Goal: Task Accomplishment & Management: Manage account settings

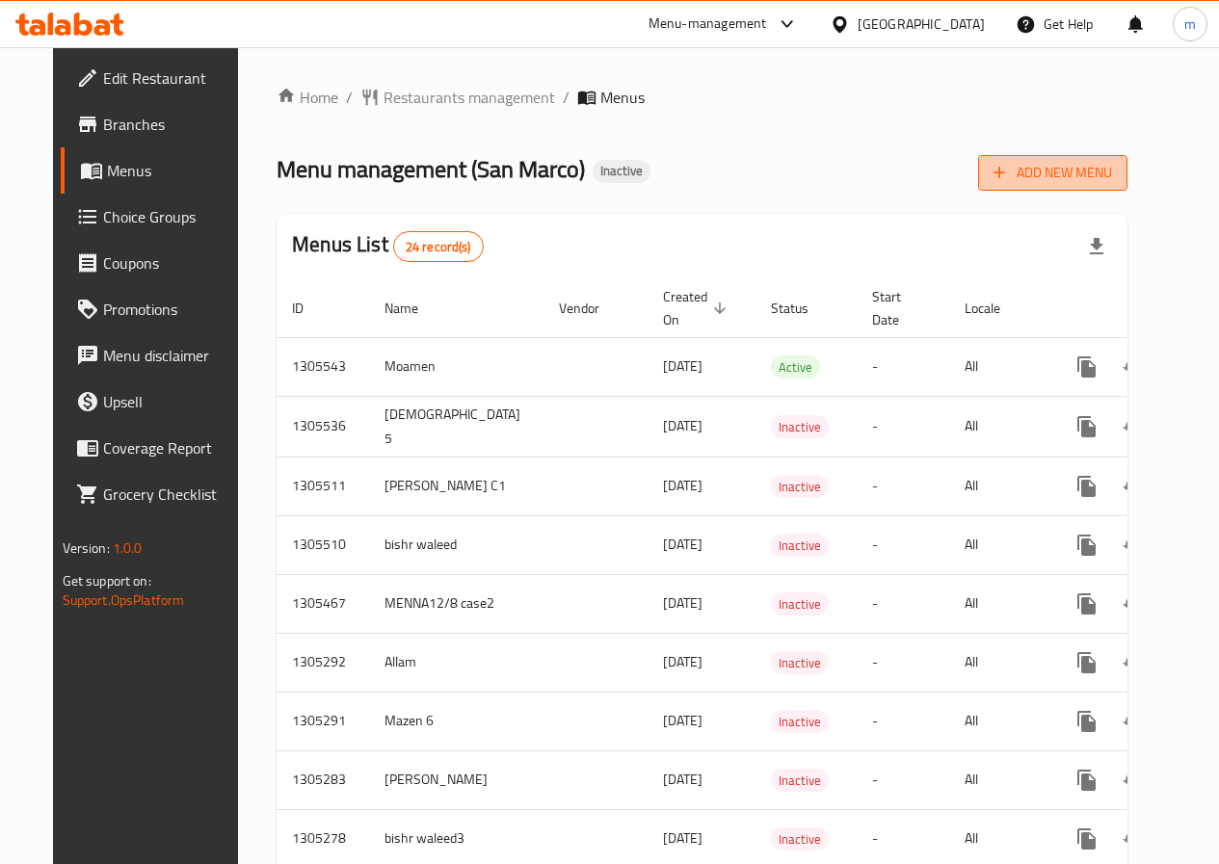
click at [1112, 179] on span "Add New Menu" at bounding box center [1052, 173] width 118 height 24
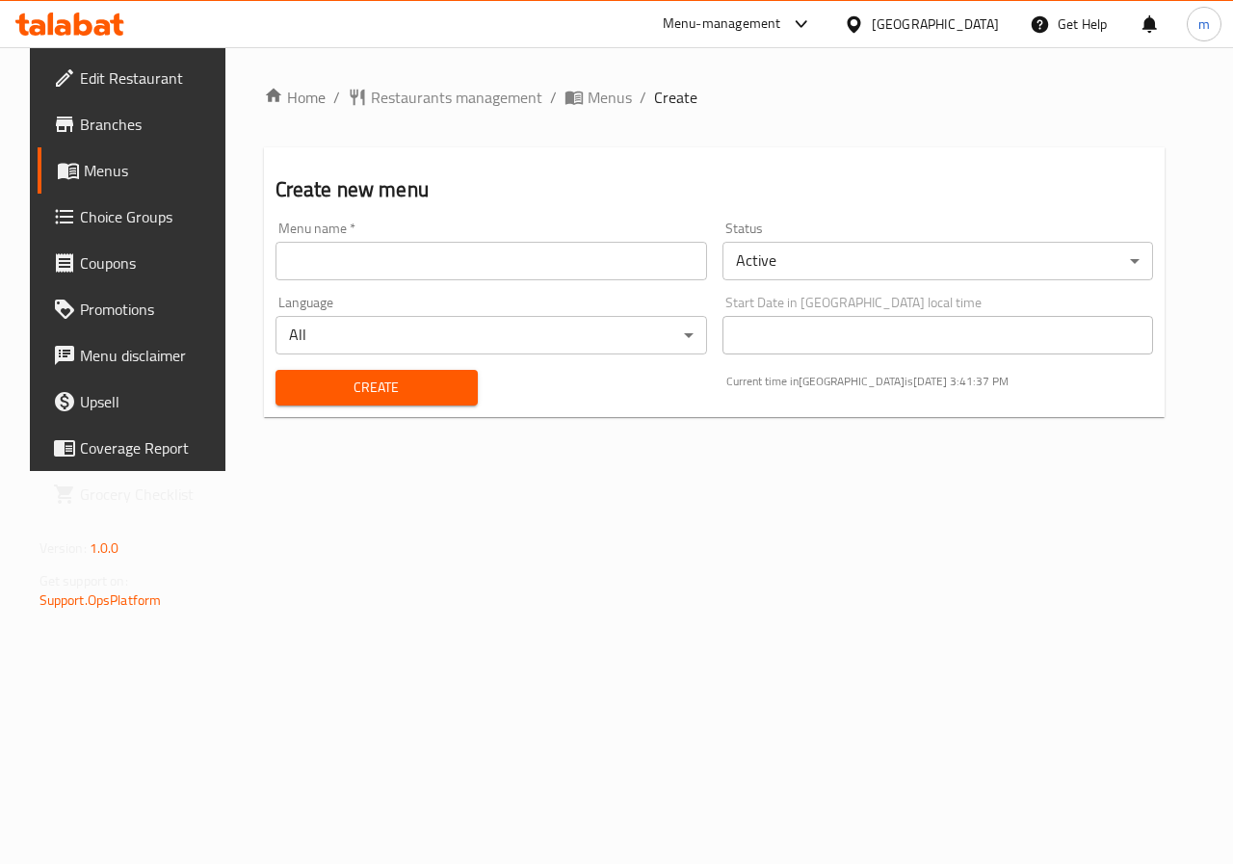
click at [432, 263] on input "text" at bounding box center [492, 261] width 432 height 39
type input "ة"
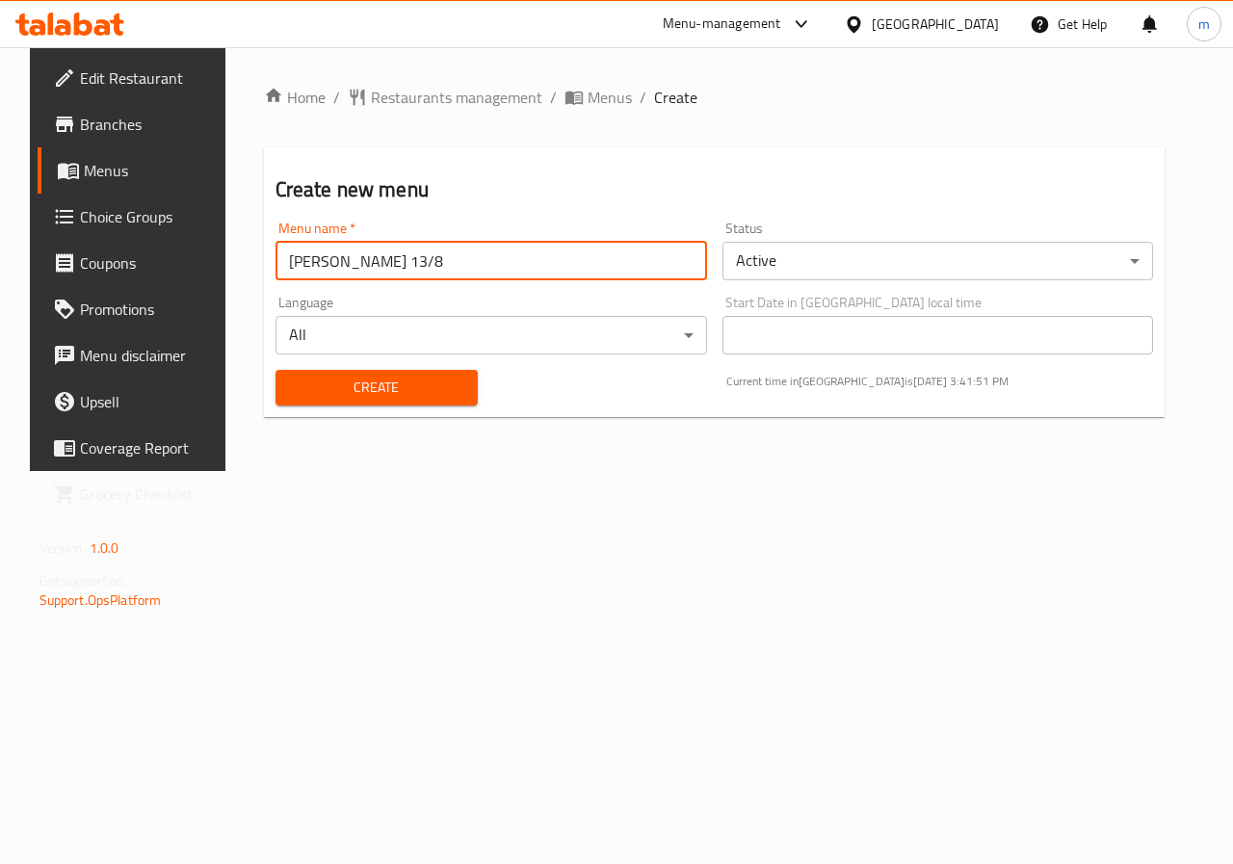
click at [380, 342] on body "​ Menu-management United Arab Emirates Get Help m Edit Restaurant Branches Menu…" at bounding box center [616, 455] width 1233 height 817
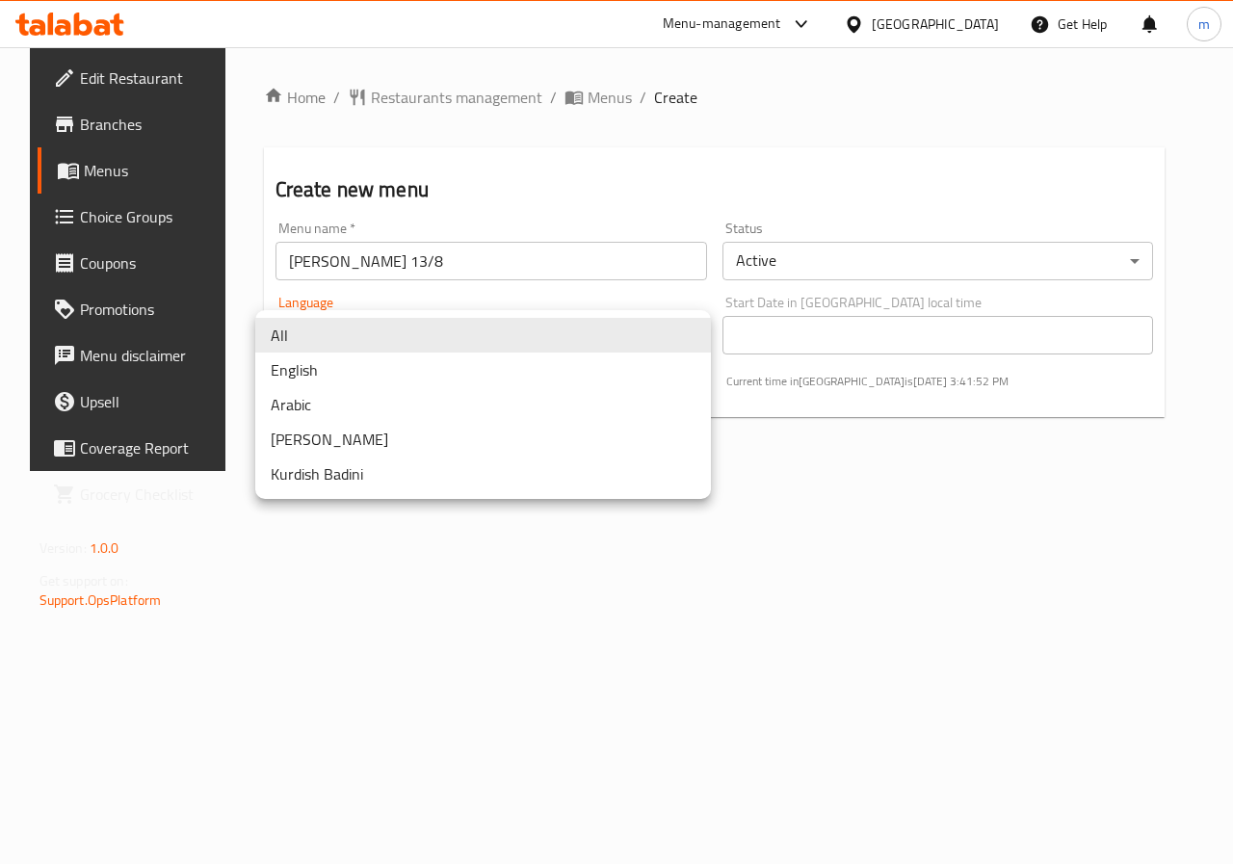
click at [318, 255] on div at bounding box center [616, 432] width 1233 height 864
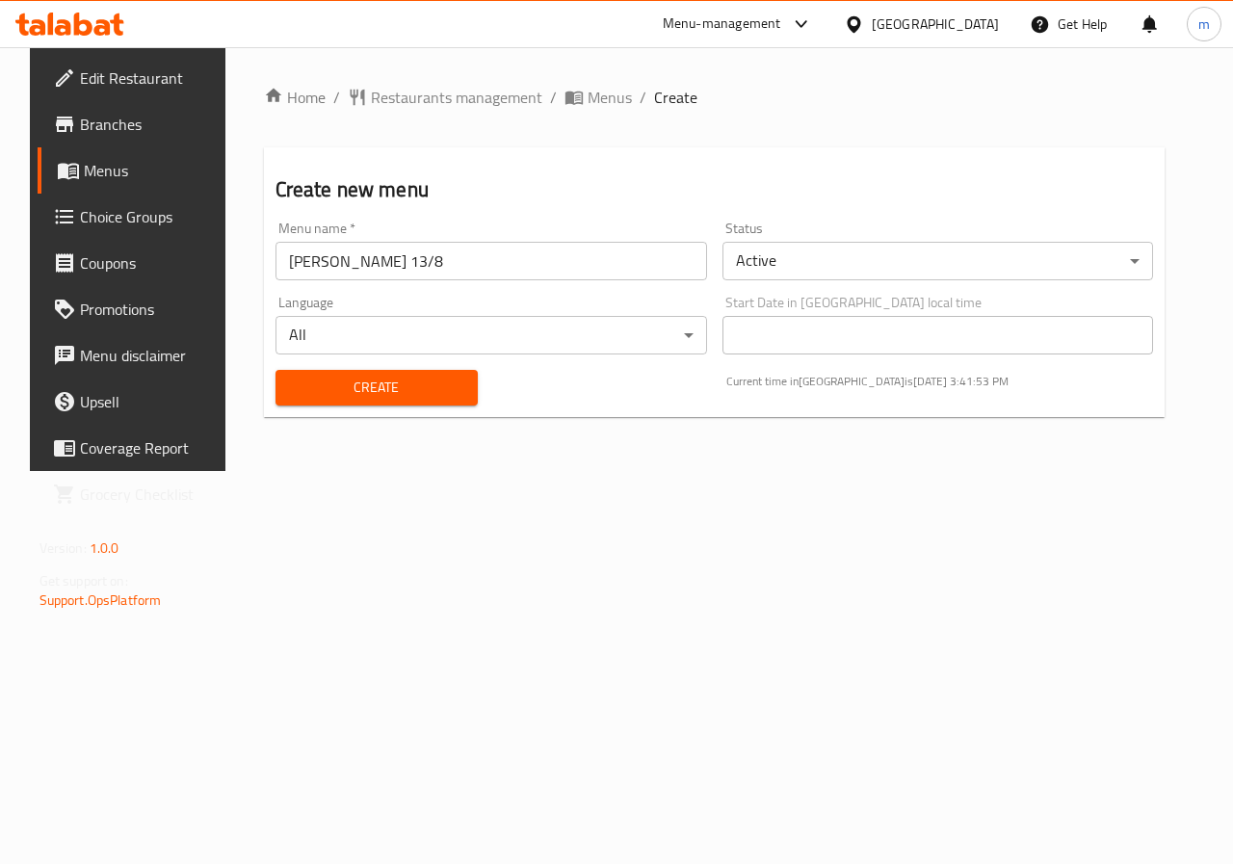
click at [319, 255] on div "All English Arabic Kurdish Sorani Kurdish Badini" at bounding box center [616, 432] width 1233 height 864
click at [317, 265] on input "menna 13/8" at bounding box center [492, 261] width 432 height 39
type input "menna13/8"
click at [453, 385] on span "Create" at bounding box center [376, 388] width 171 height 24
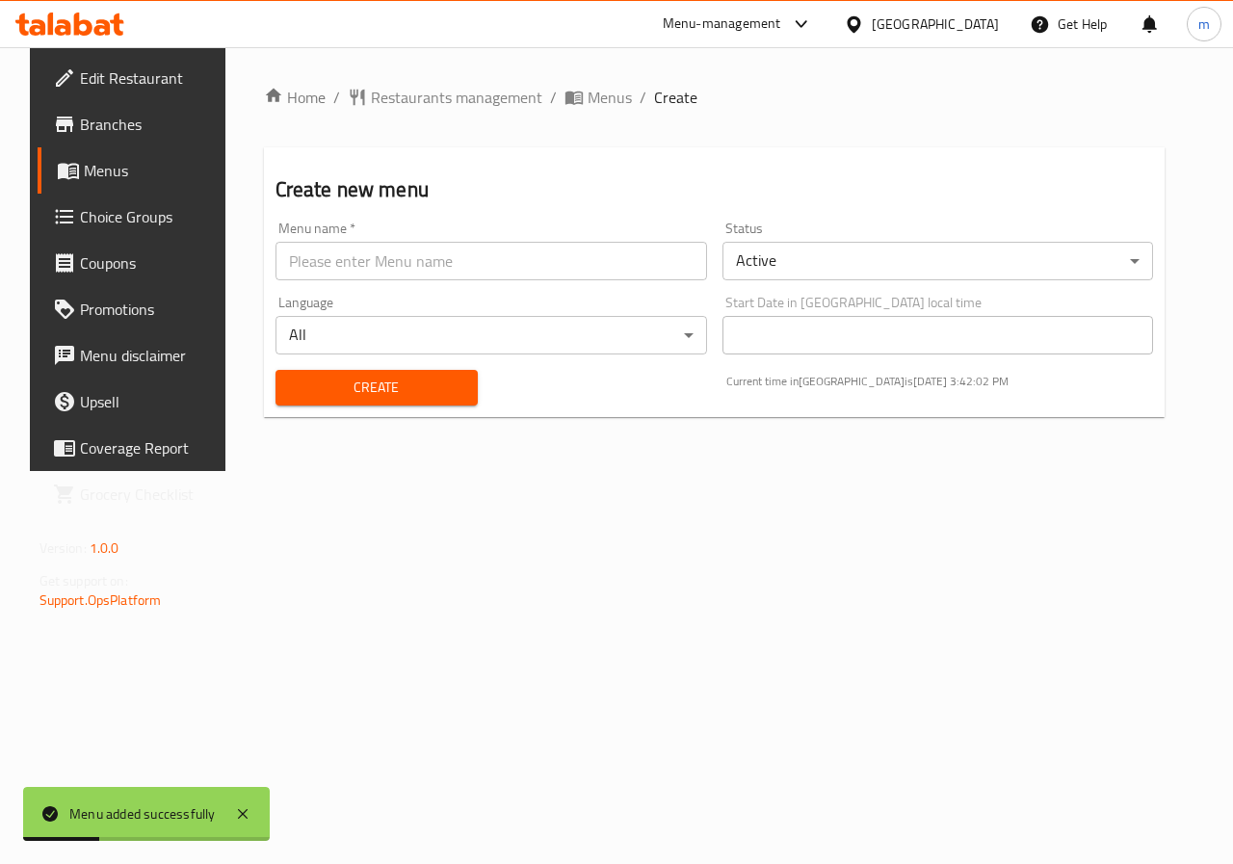
click at [84, 170] on span "Menus" at bounding box center [152, 170] width 137 height 23
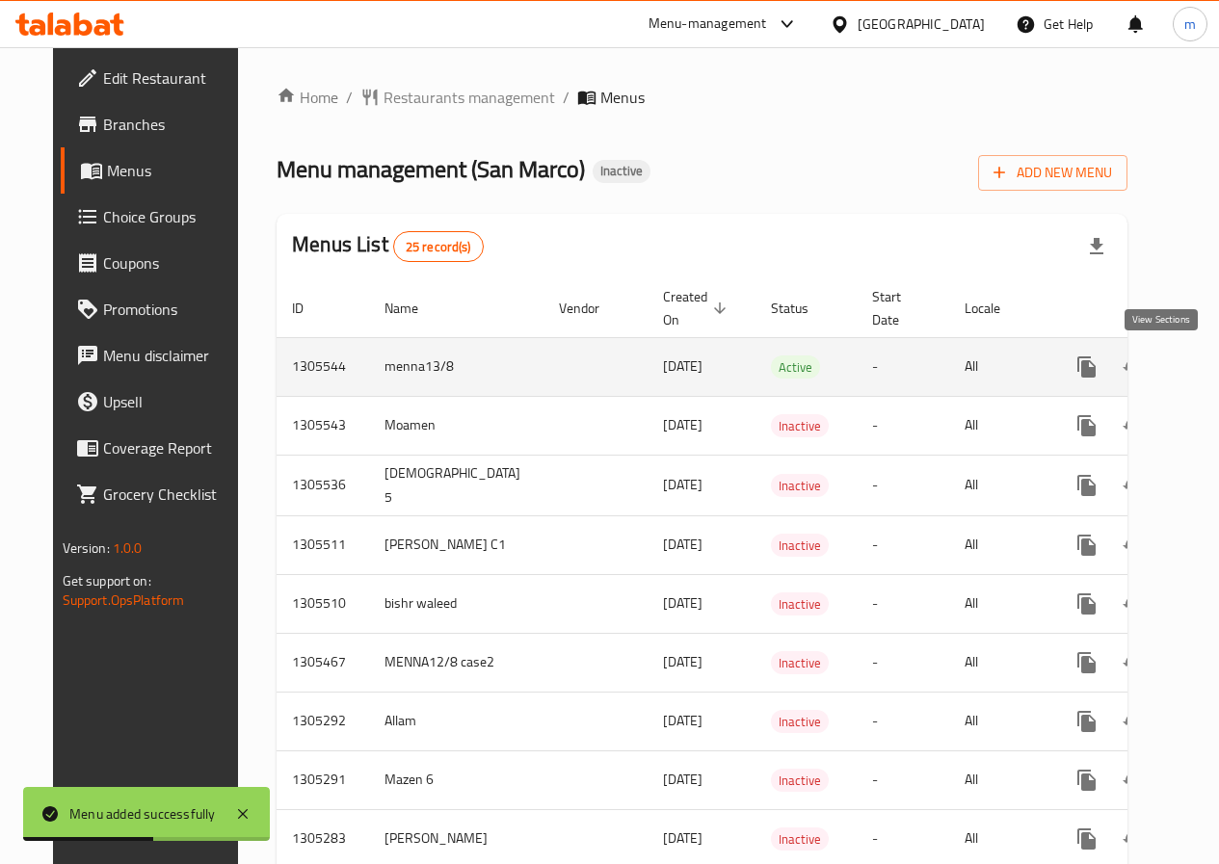
click at [1217, 358] on icon "enhanced table" at bounding box center [1225, 366] width 17 height 17
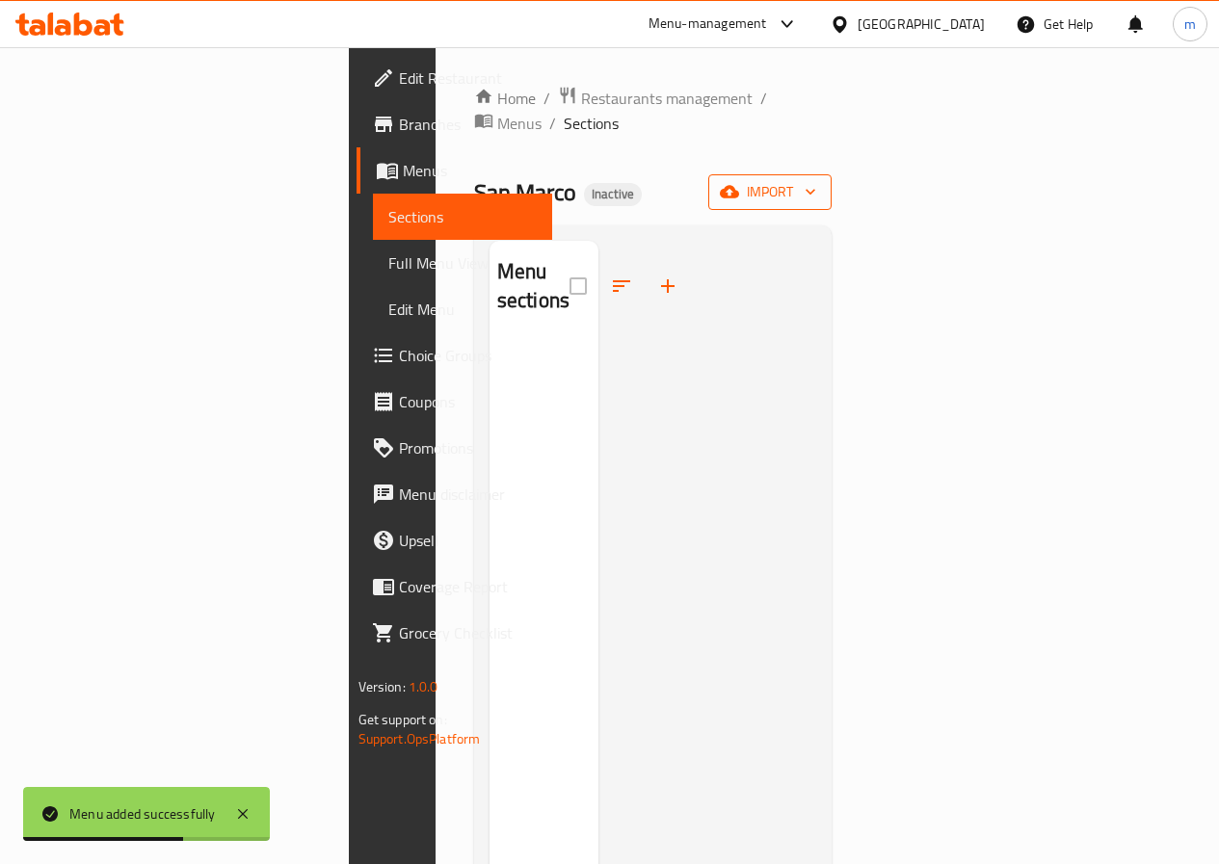
click at [820, 182] on icon "button" at bounding box center [810, 191] width 19 height 19
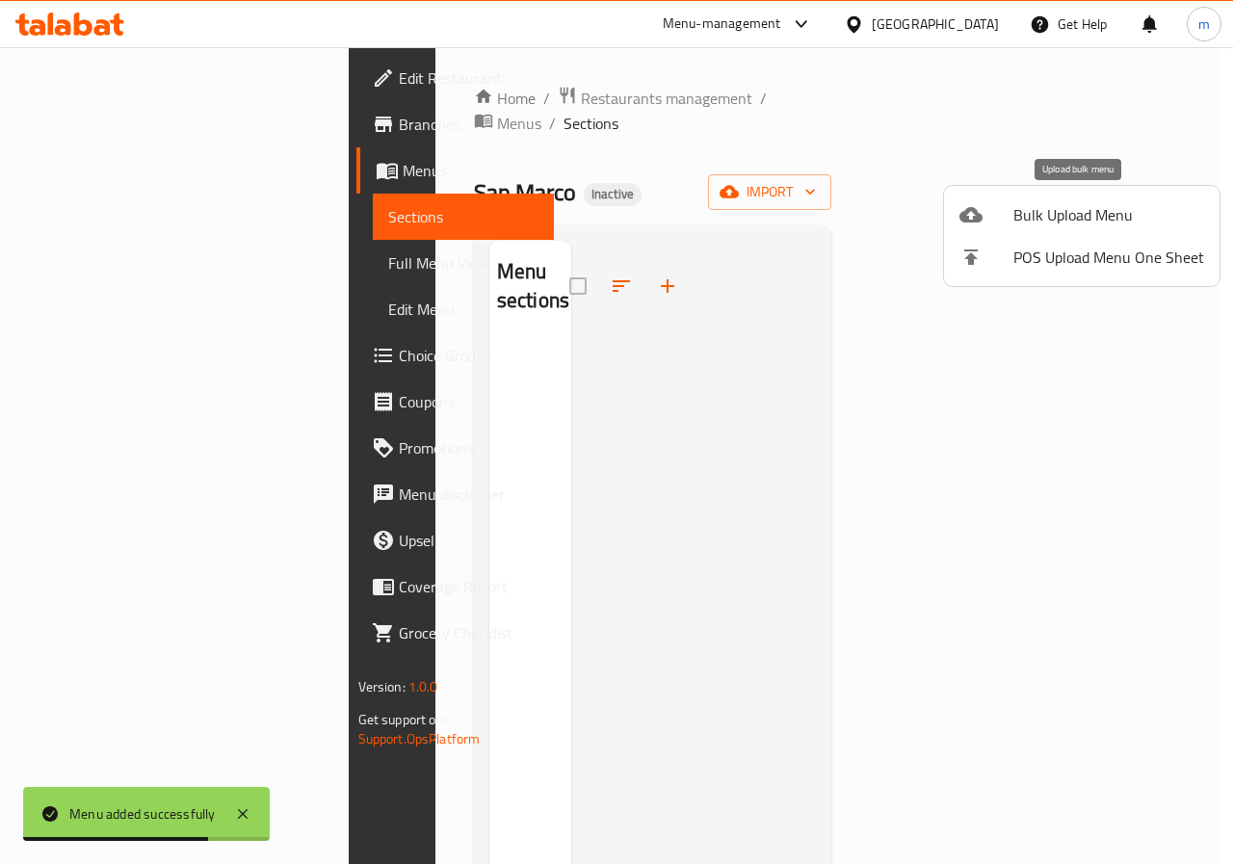
click at [1020, 224] on span "Bulk Upload Menu" at bounding box center [1108, 214] width 191 height 23
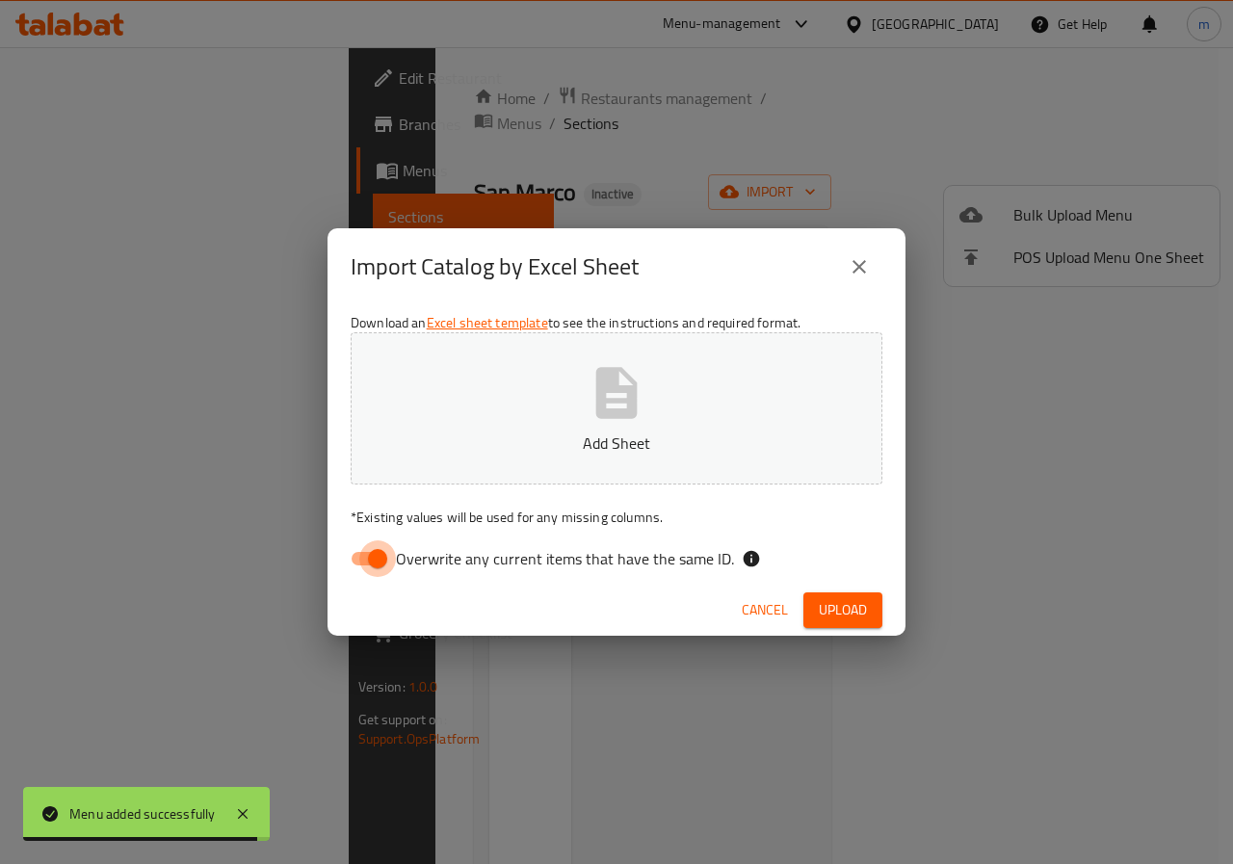
click at [365, 569] on input "Overwrite any current items that have the same ID." at bounding box center [378, 558] width 110 height 37
checkbox input "false"
click at [577, 410] on button "Add Sheet" at bounding box center [617, 408] width 532 height 152
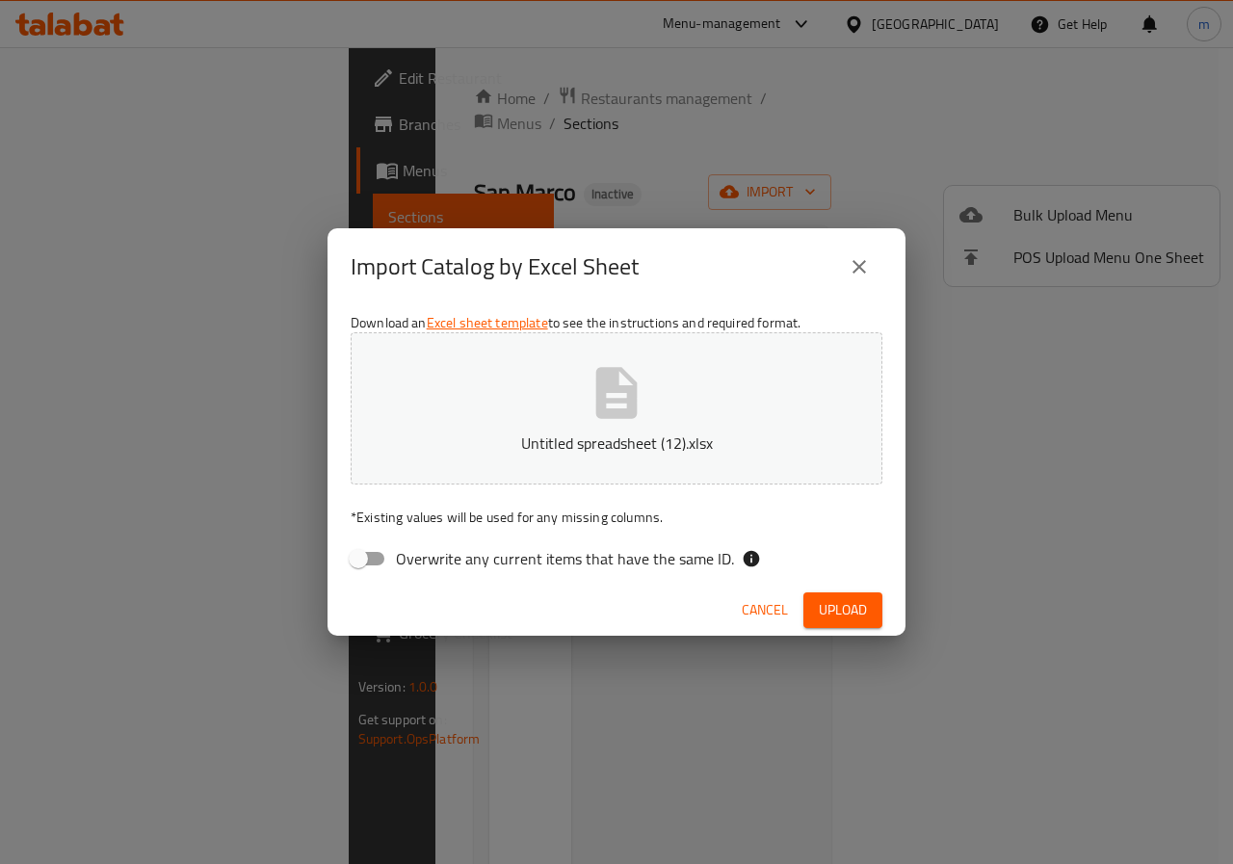
click at [850, 610] on span "Upload" at bounding box center [843, 610] width 48 height 24
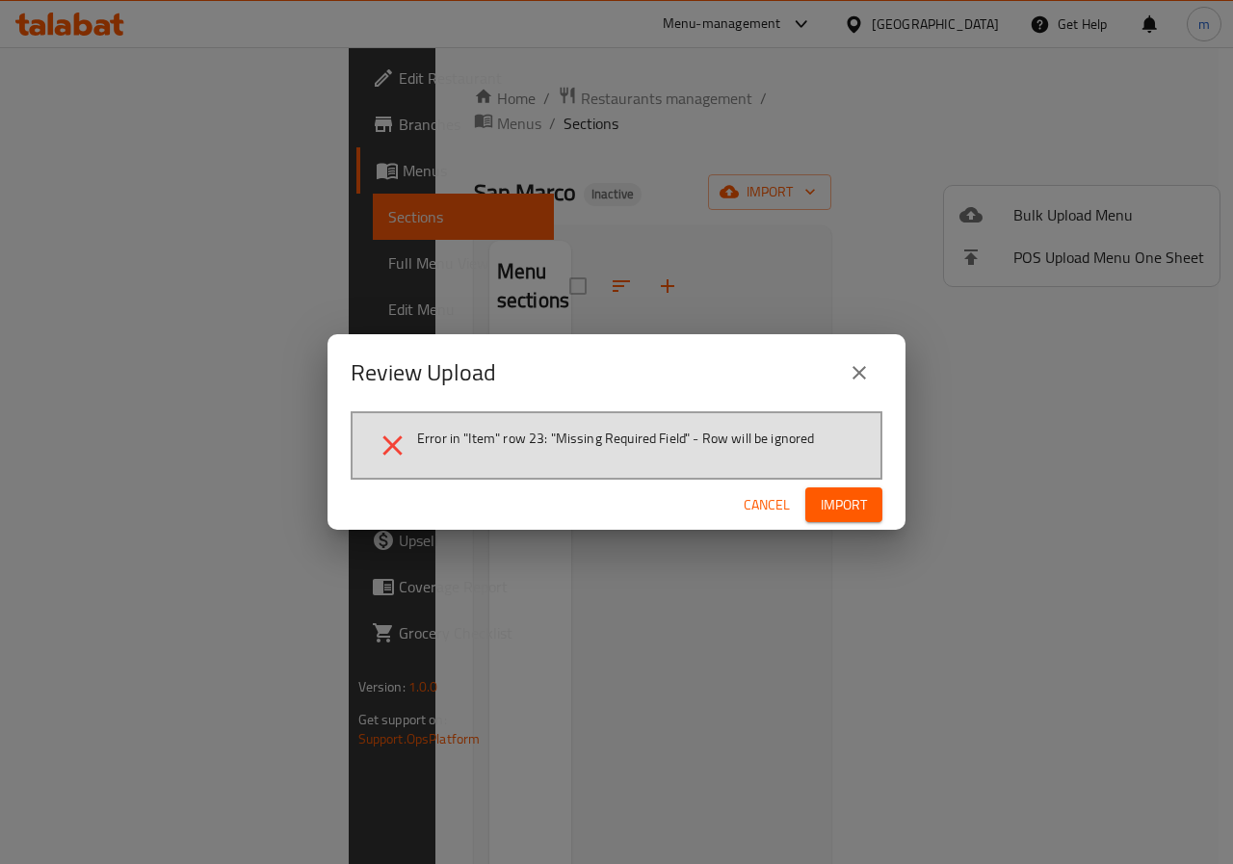
click at [783, 500] on span "Cancel" at bounding box center [767, 505] width 46 height 24
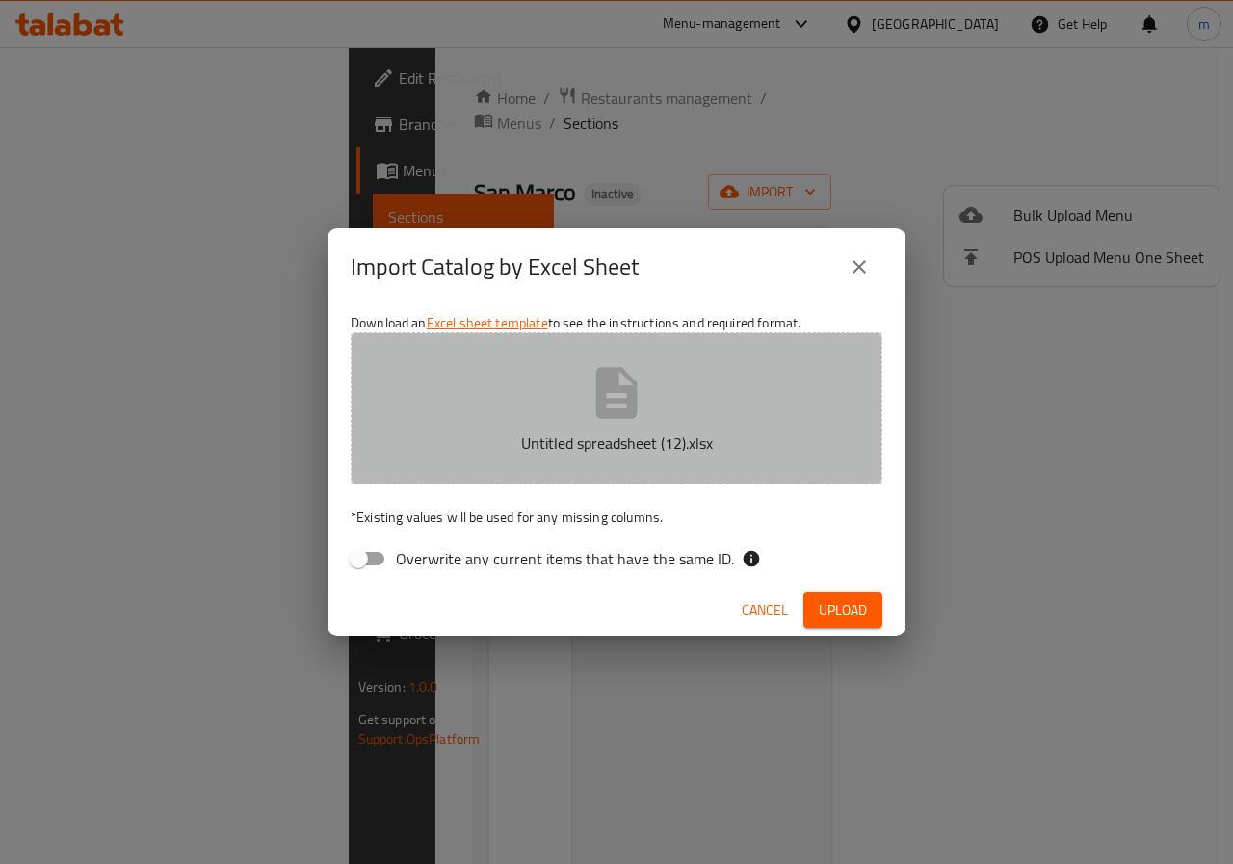
click at [596, 392] on icon "button" at bounding box center [616, 392] width 41 height 51
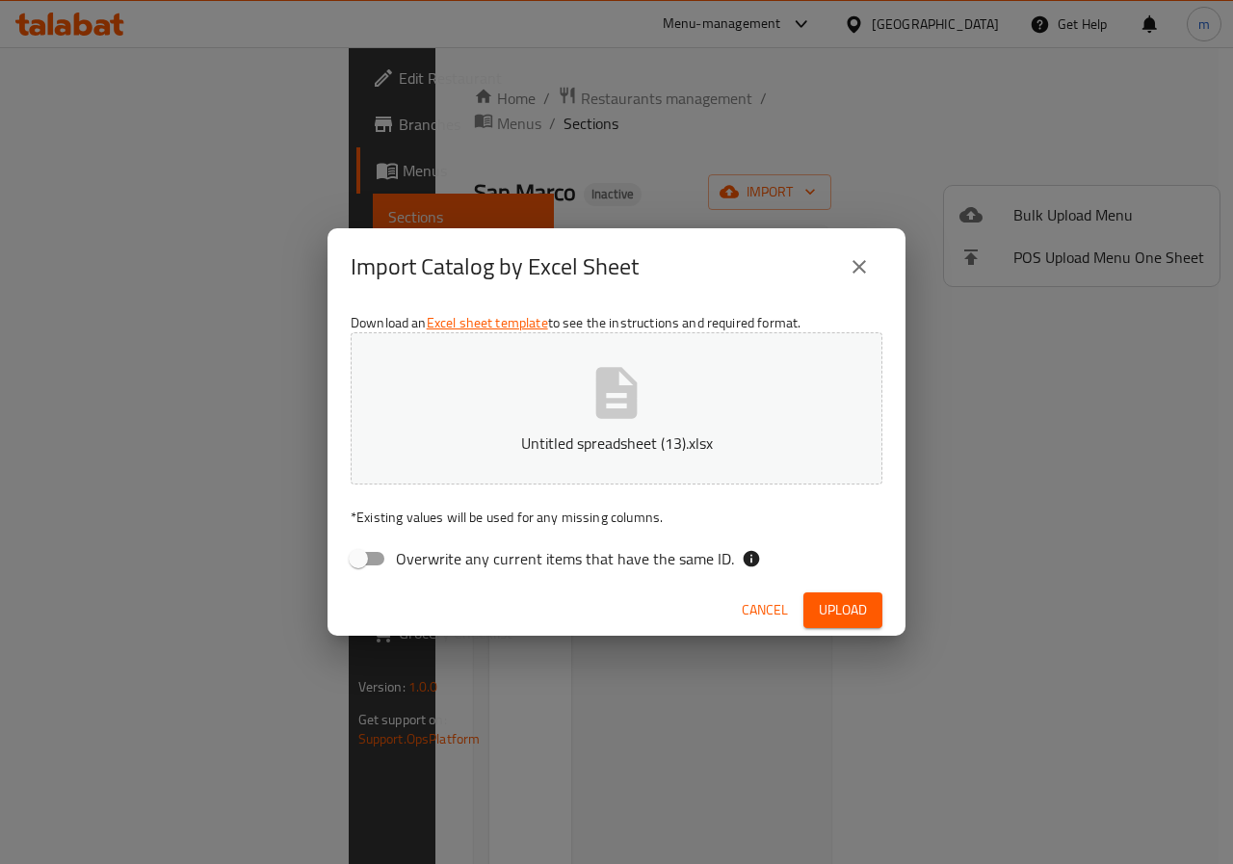
click at [853, 616] on span "Upload" at bounding box center [843, 610] width 48 height 24
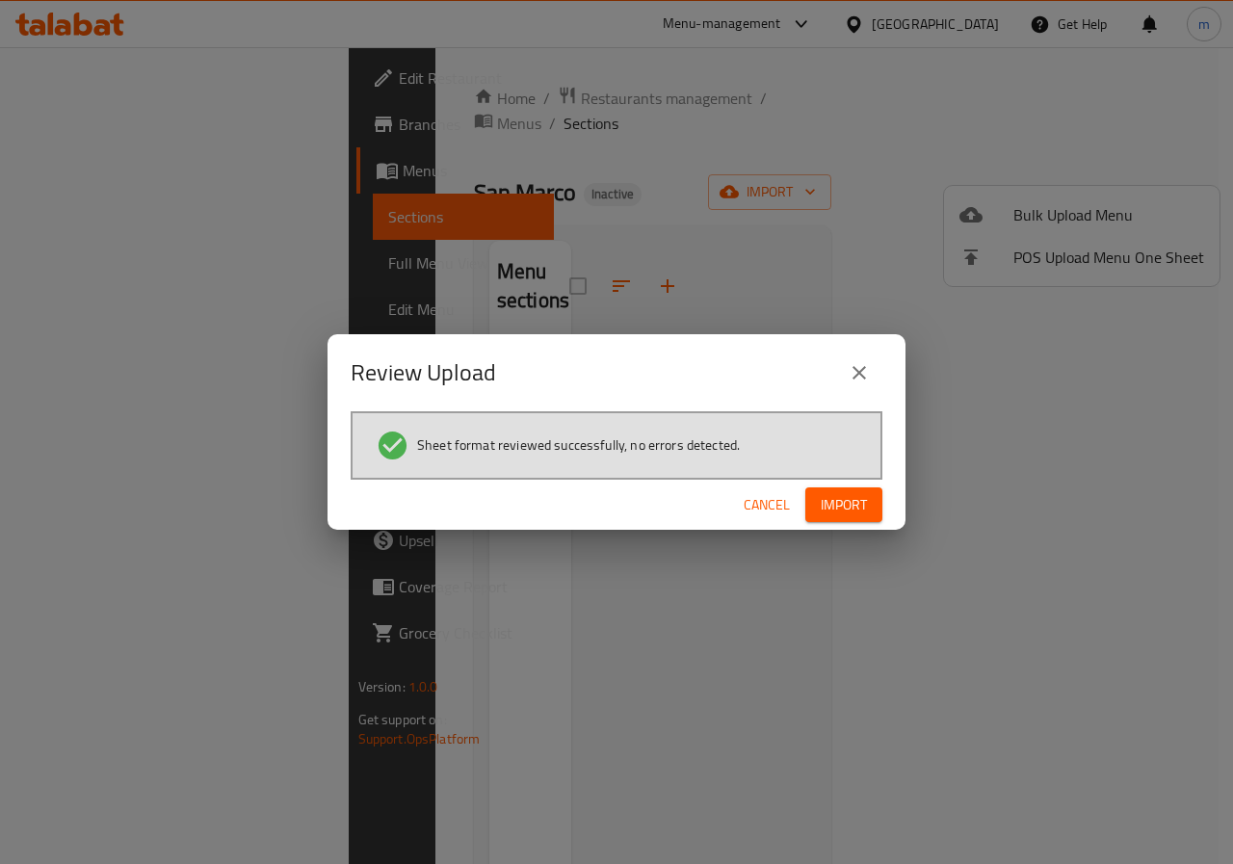
click at [832, 508] on span "Import" at bounding box center [844, 505] width 46 height 24
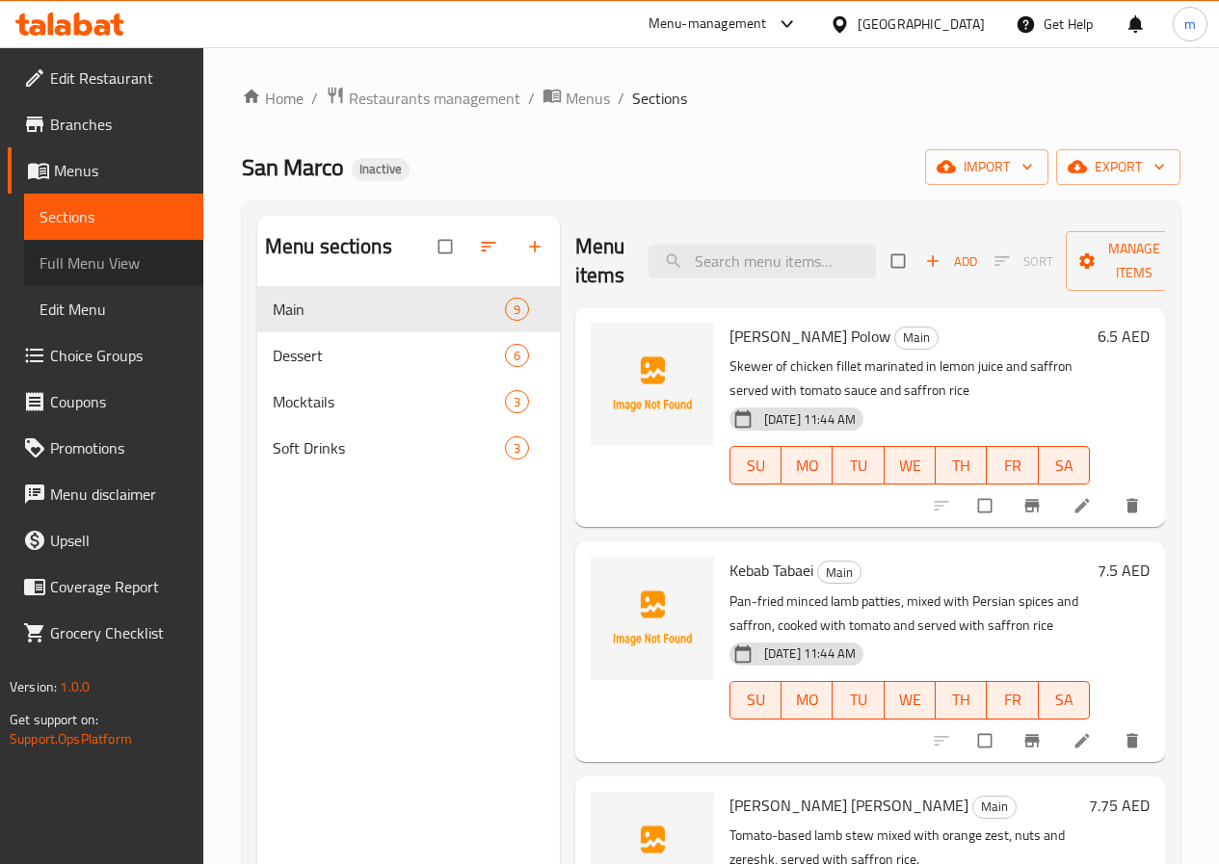
click at [85, 258] on span "Full Menu View" at bounding box center [113, 262] width 148 height 23
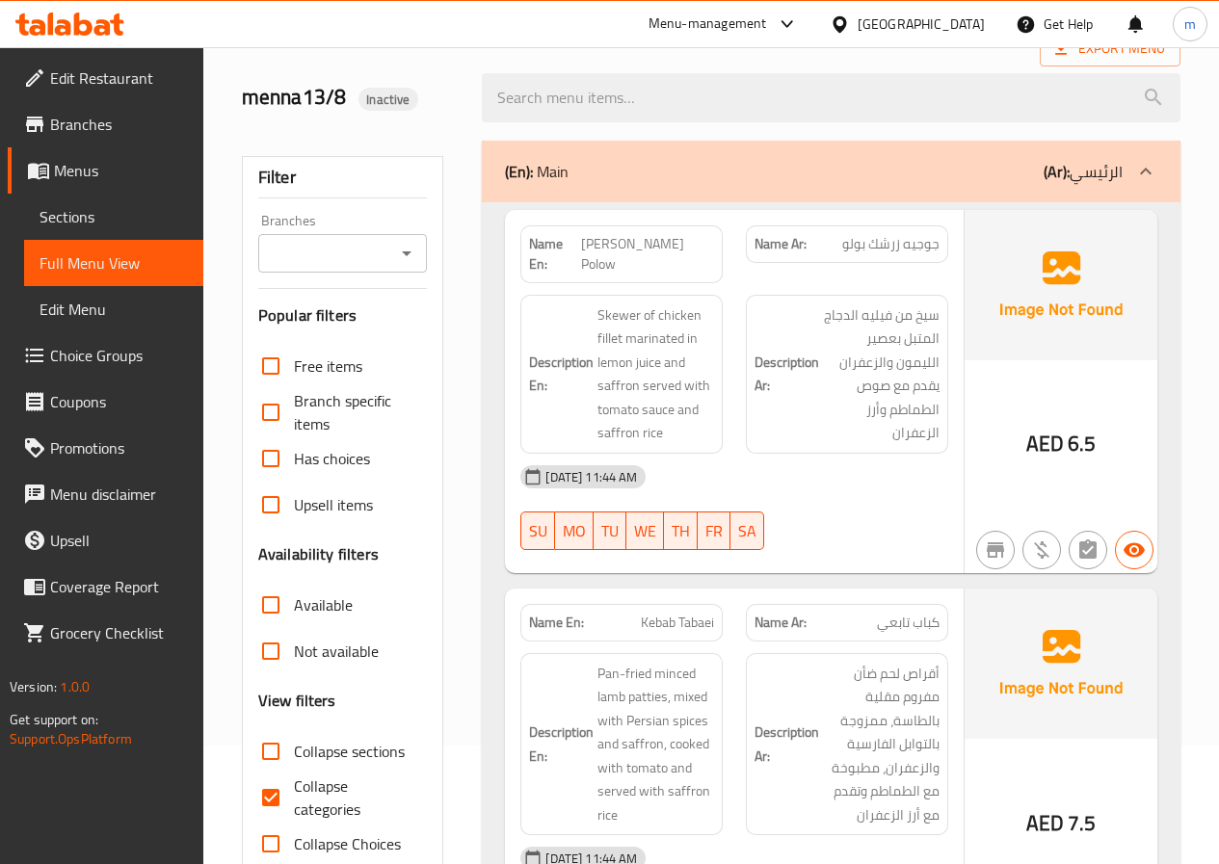
scroll to position [289, 0]
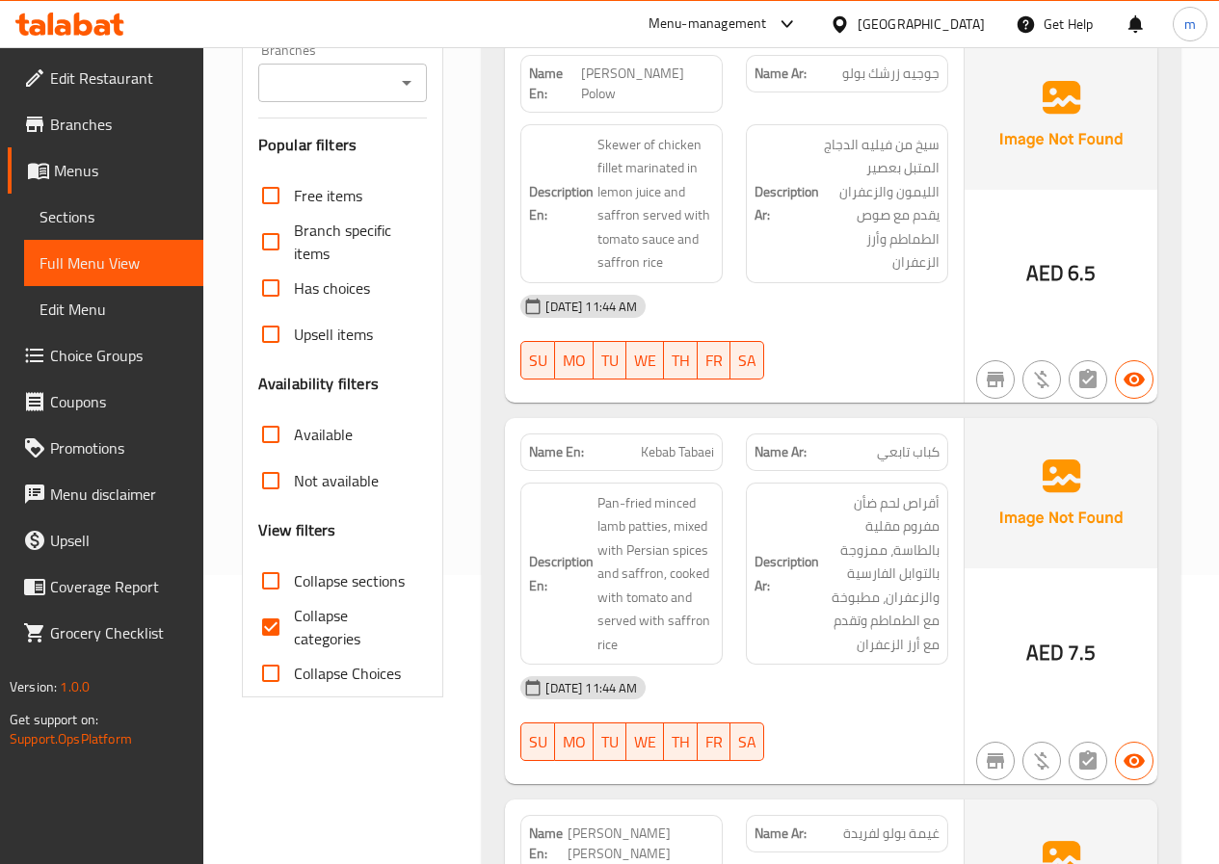
click at [271, 590] on input "Collapse sections" at bounding box center [271, 581] width 46 height 46
checkbox input "true"
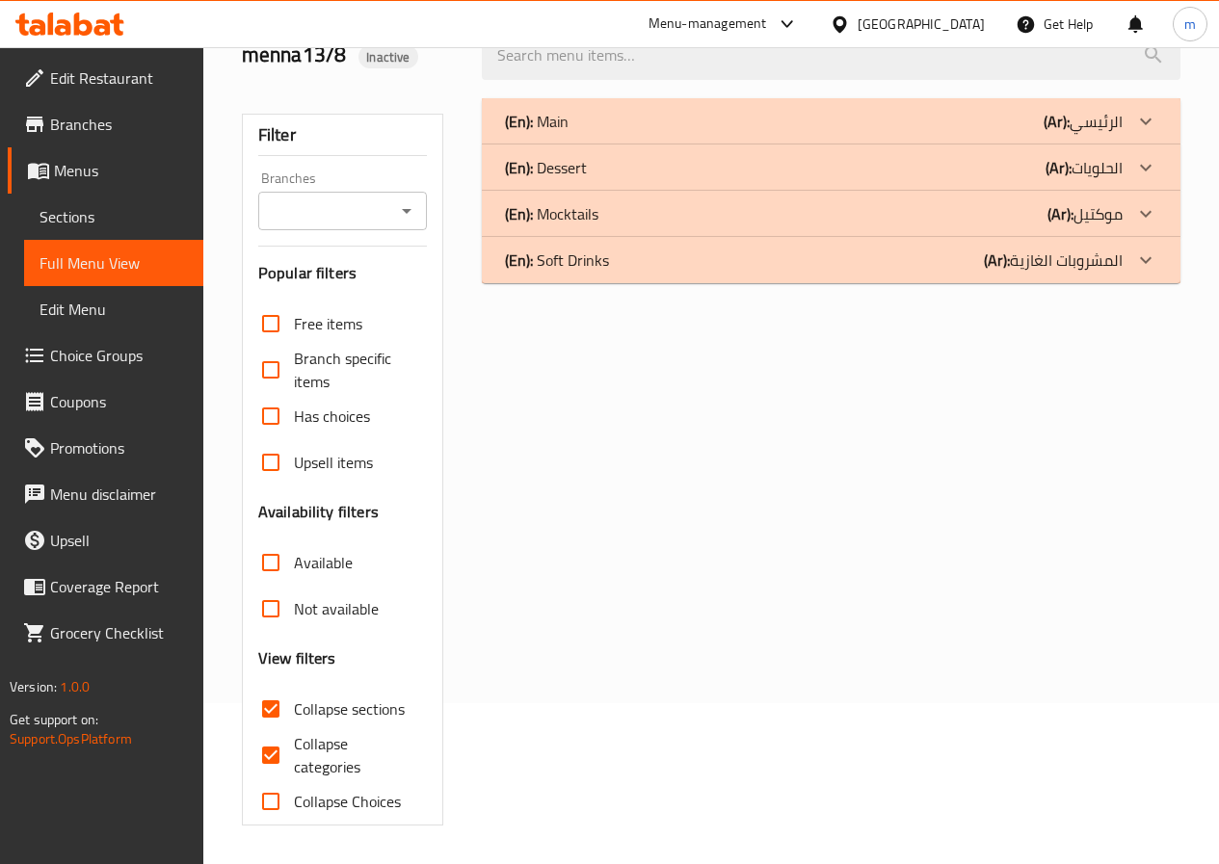
scroll to position [161, 0]
click at [275, 617] on input "Not available" at bounding box center [271, 609] width 46 height 46
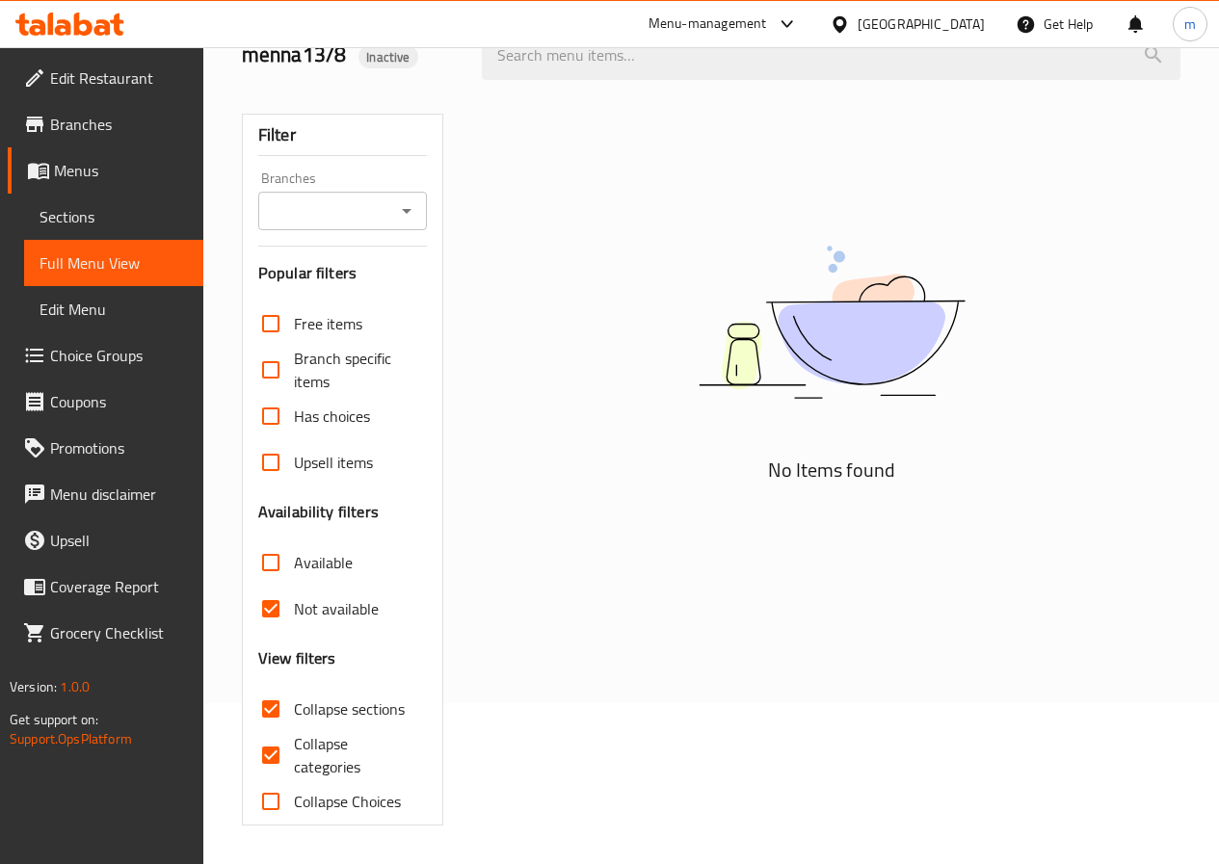
click at [279, 611] on input "Not available" at bounding box center [271, 609] width 46 height 46
checkbox input "false"
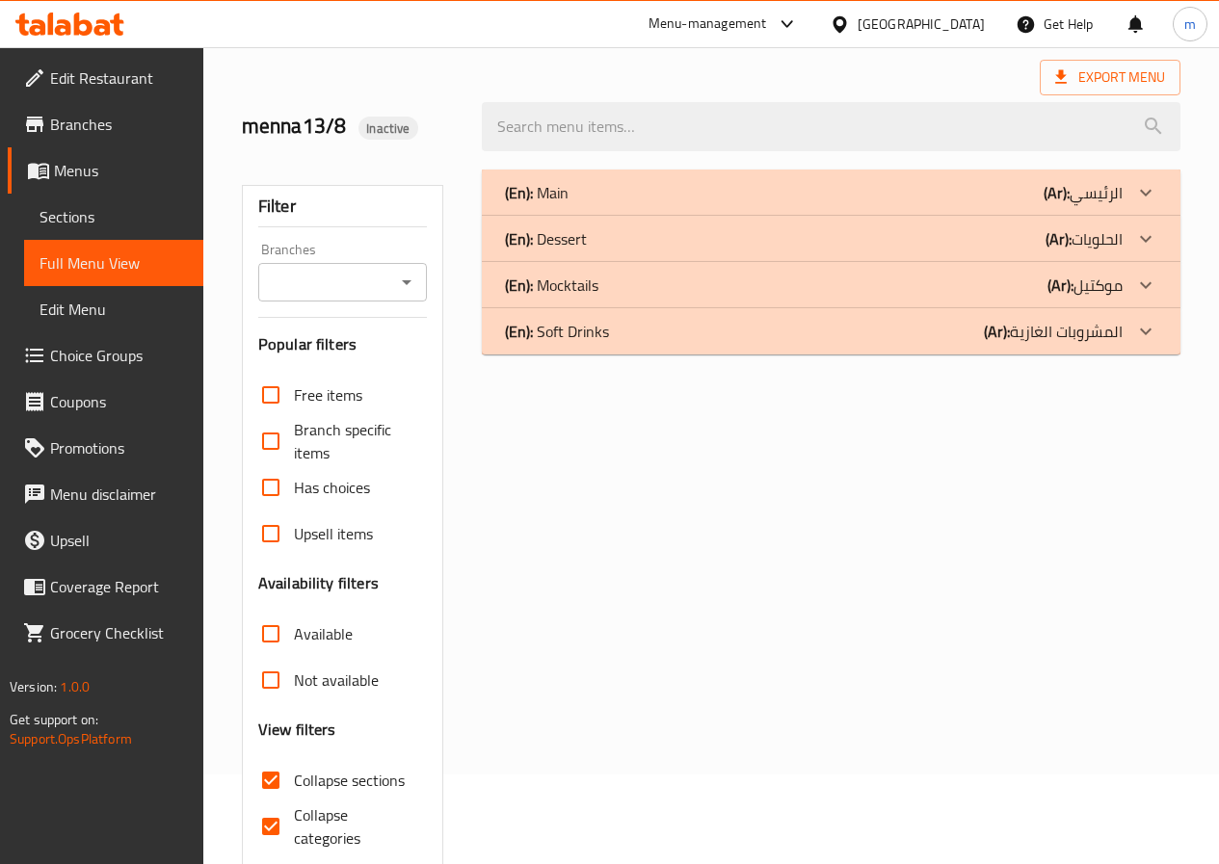
scroll to position [0, 0]
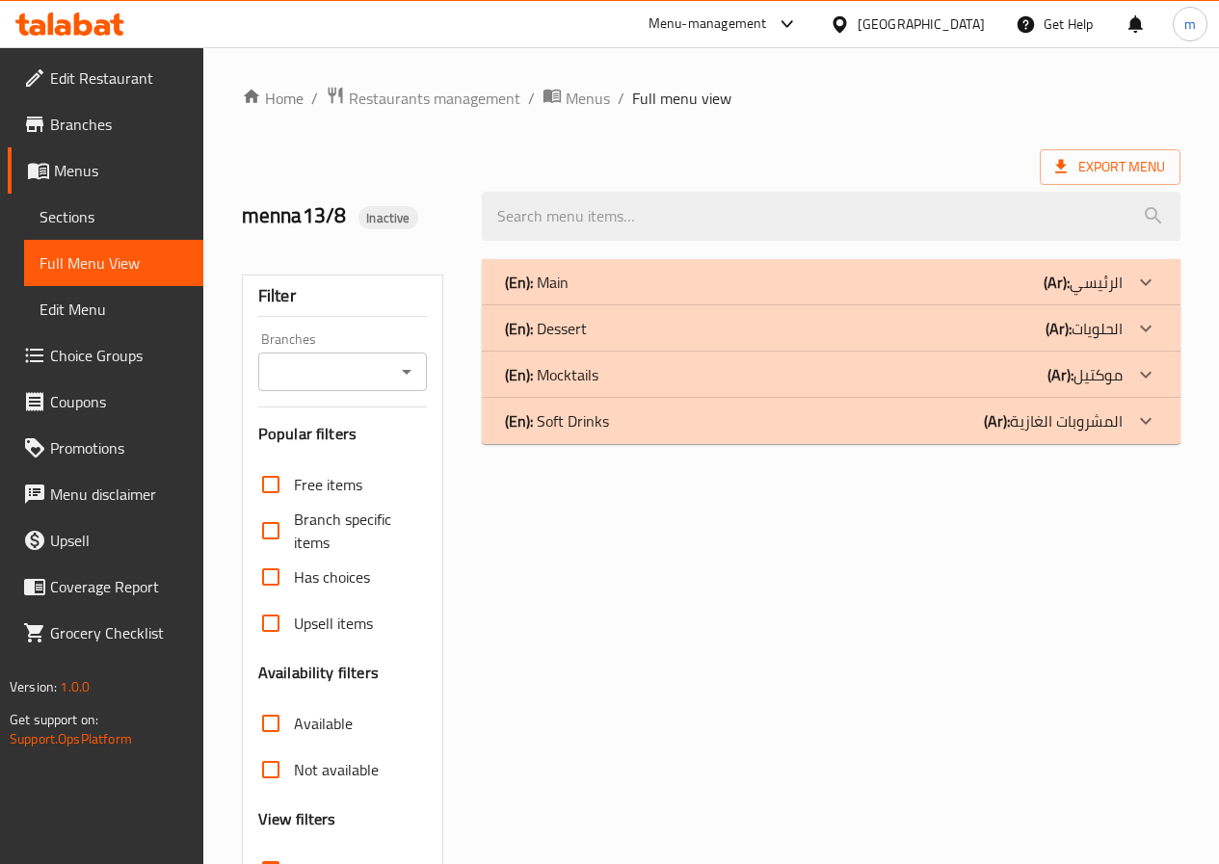
click at [1085, 294] on p "(Ar): المشروبات الغازية" at bounding box center [1082, 282] width 79 height 23
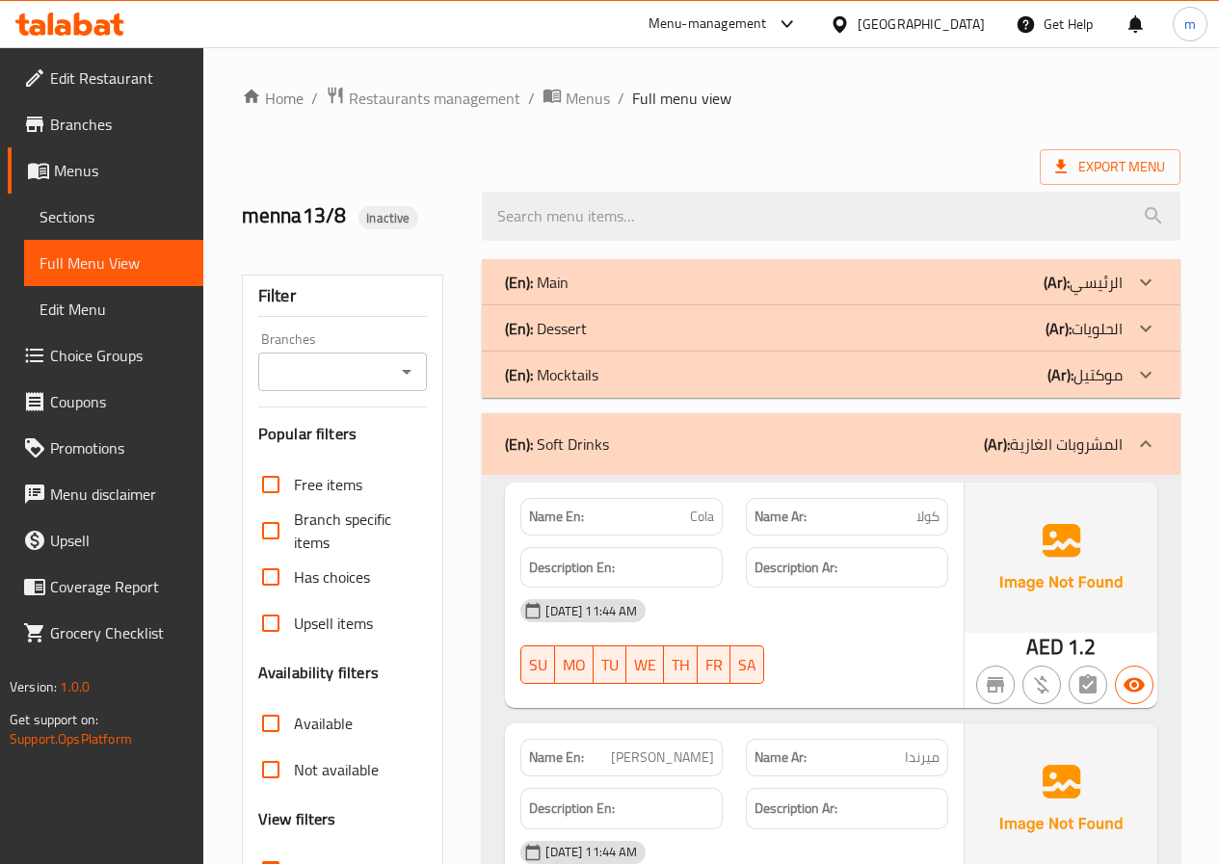
click at [1158, 440] on div at bounding box center [1145, 444] width 46 height 46
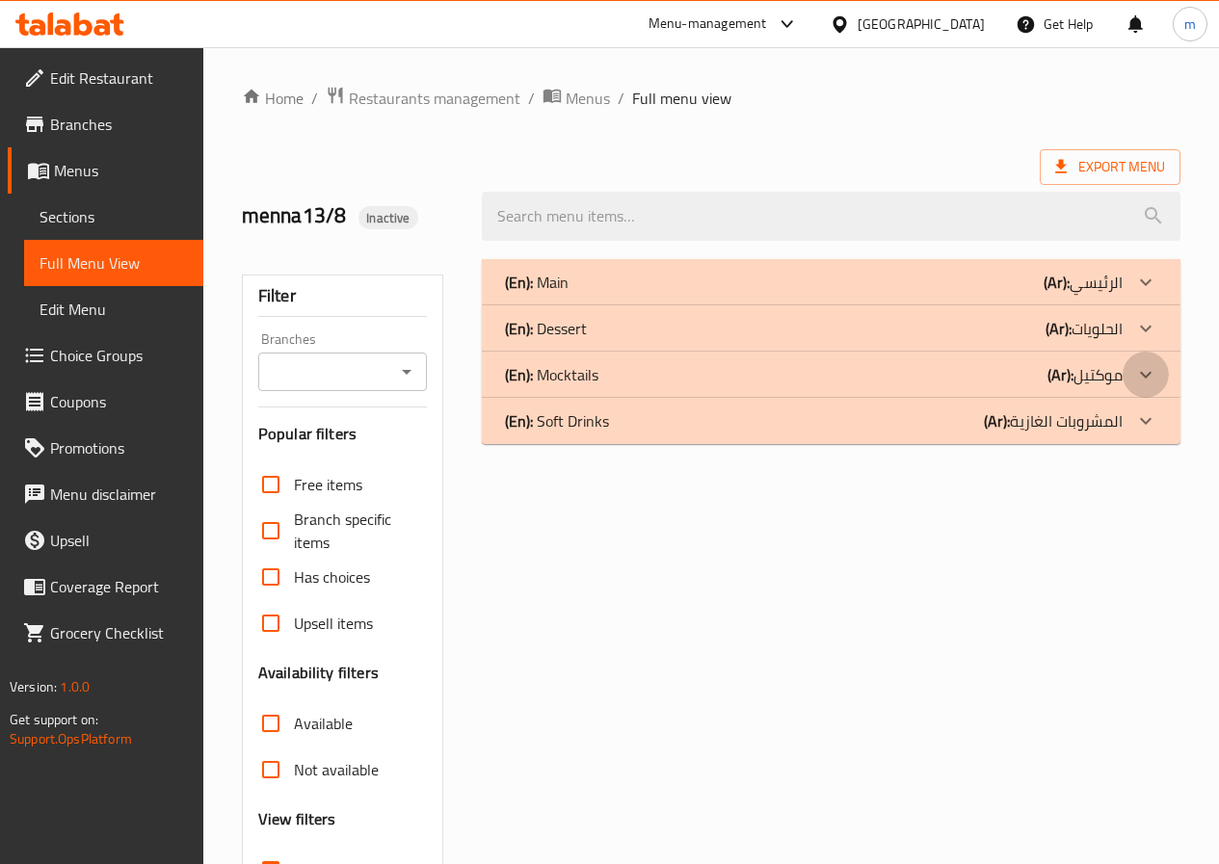
click at [1153, 294] on icon at bounding box center [1145, 282] width 23 height 23
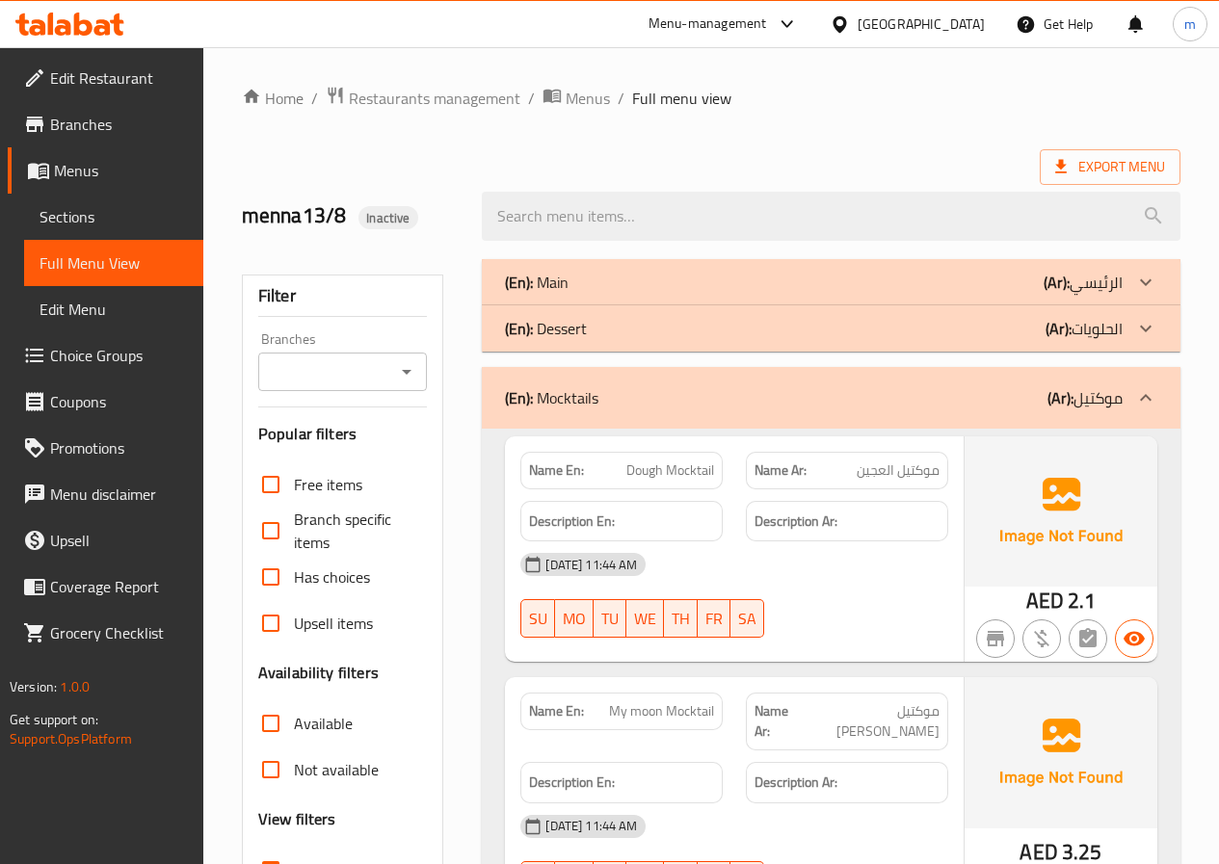
click at [1144, 391] on icon at bounding box center [1145, 397] width 23 height 23
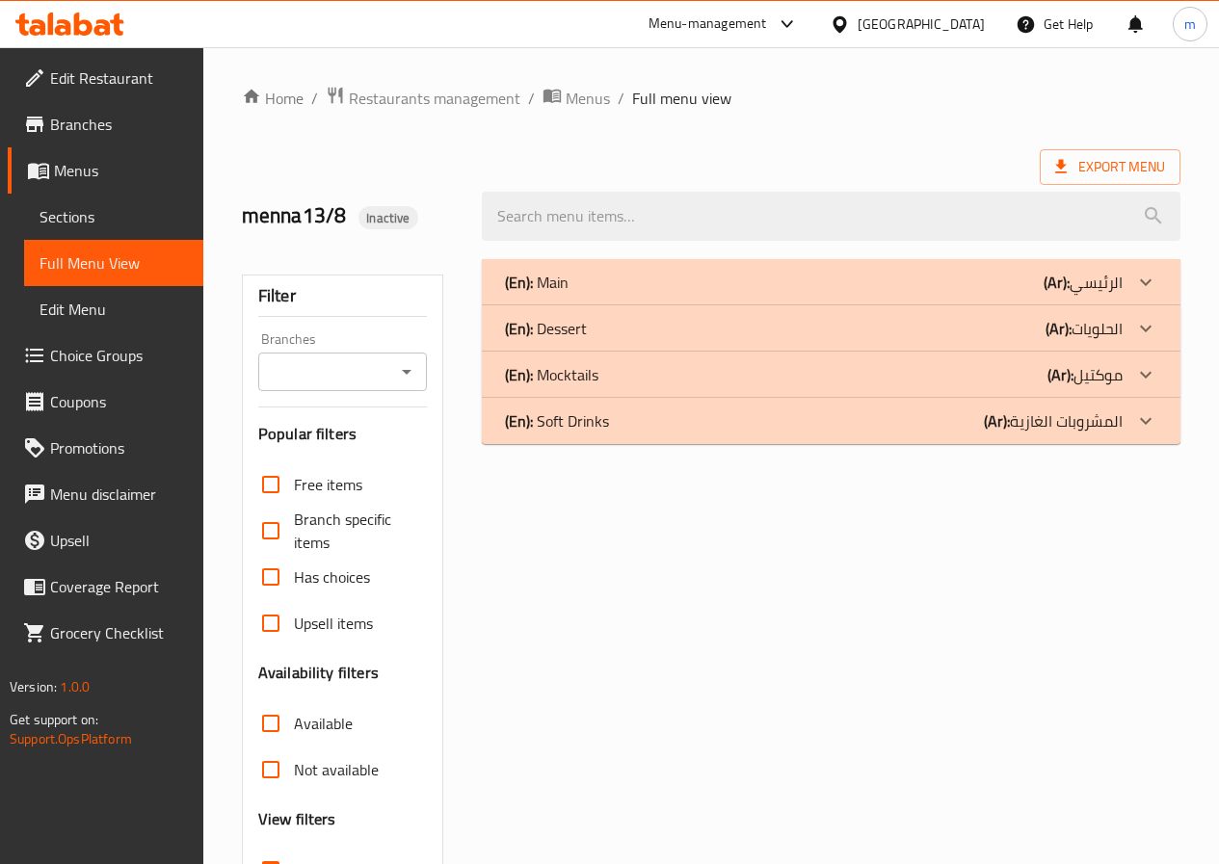
click at [1135, 294] on icon at bounding box center [1145, 282] width 23 height 23
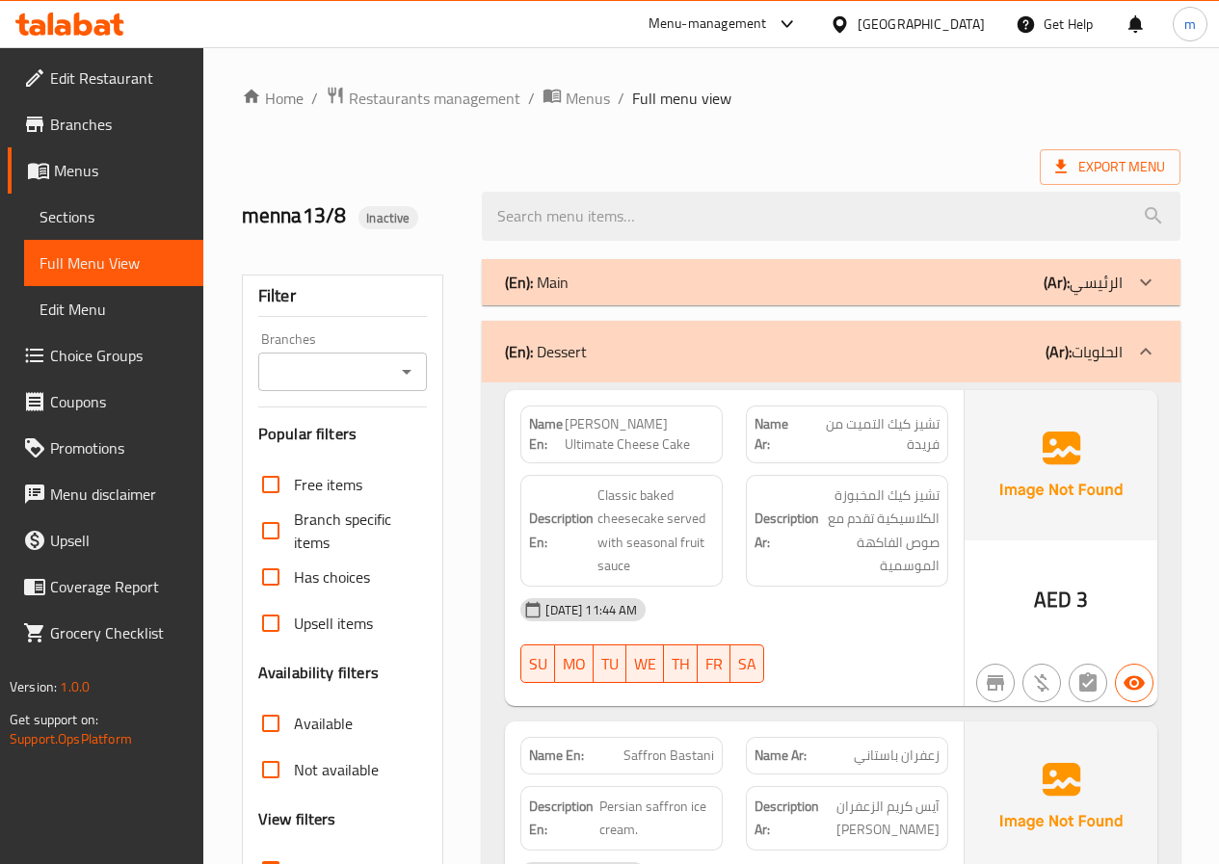
click at [1143, 352] on icon at bounding box center [1145, 351] width 23 height 23
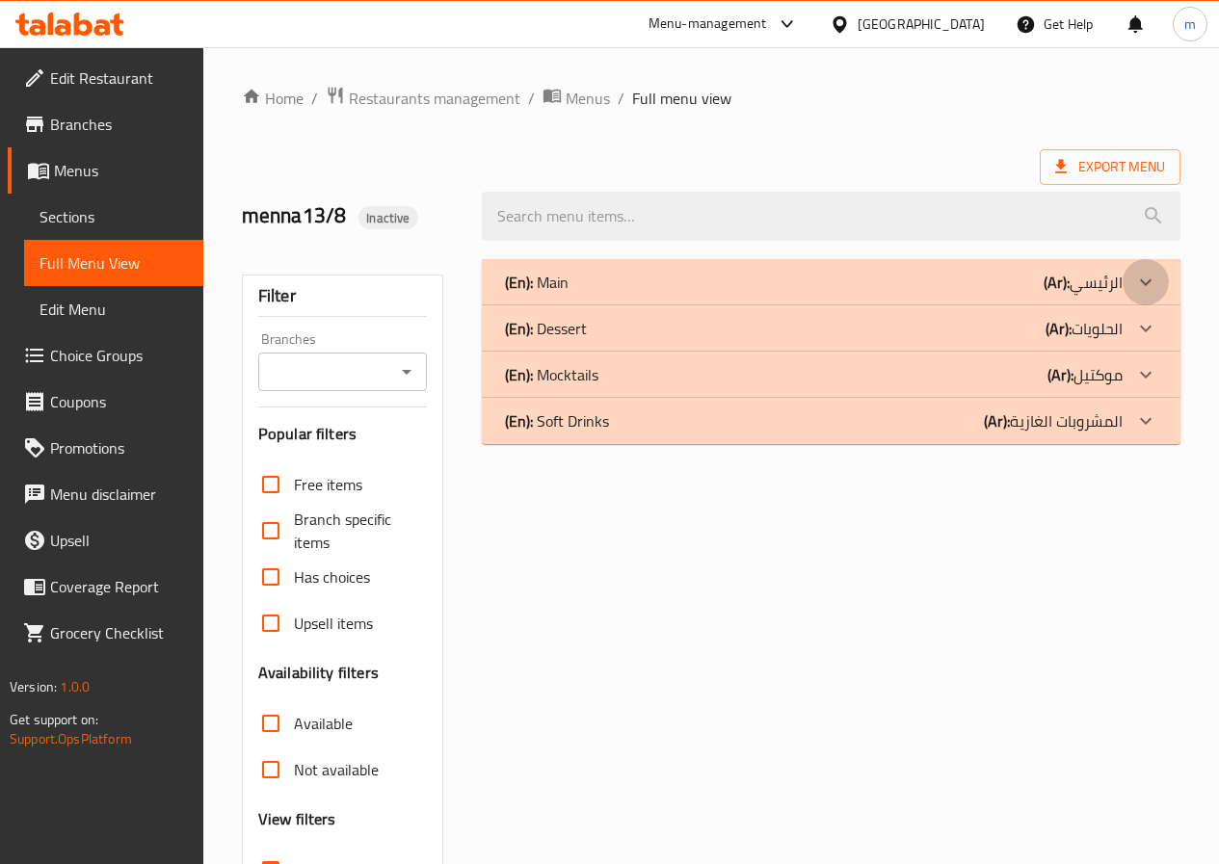
click at [1136, 276] on icon at bounding box center [1145, 282] width 23 height 23
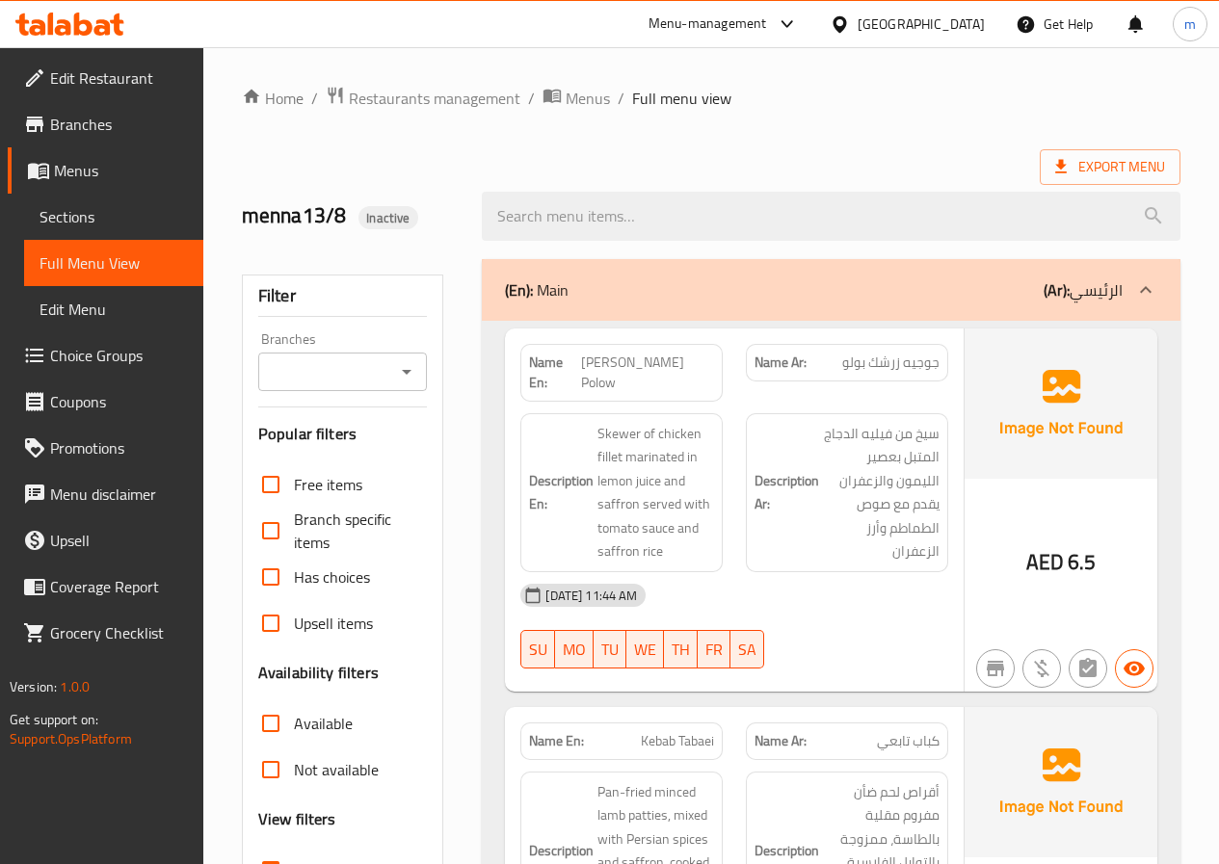
click at [1064, 290] on b "(Ar):" at bounding box center [1056, 290] width 26 height 29
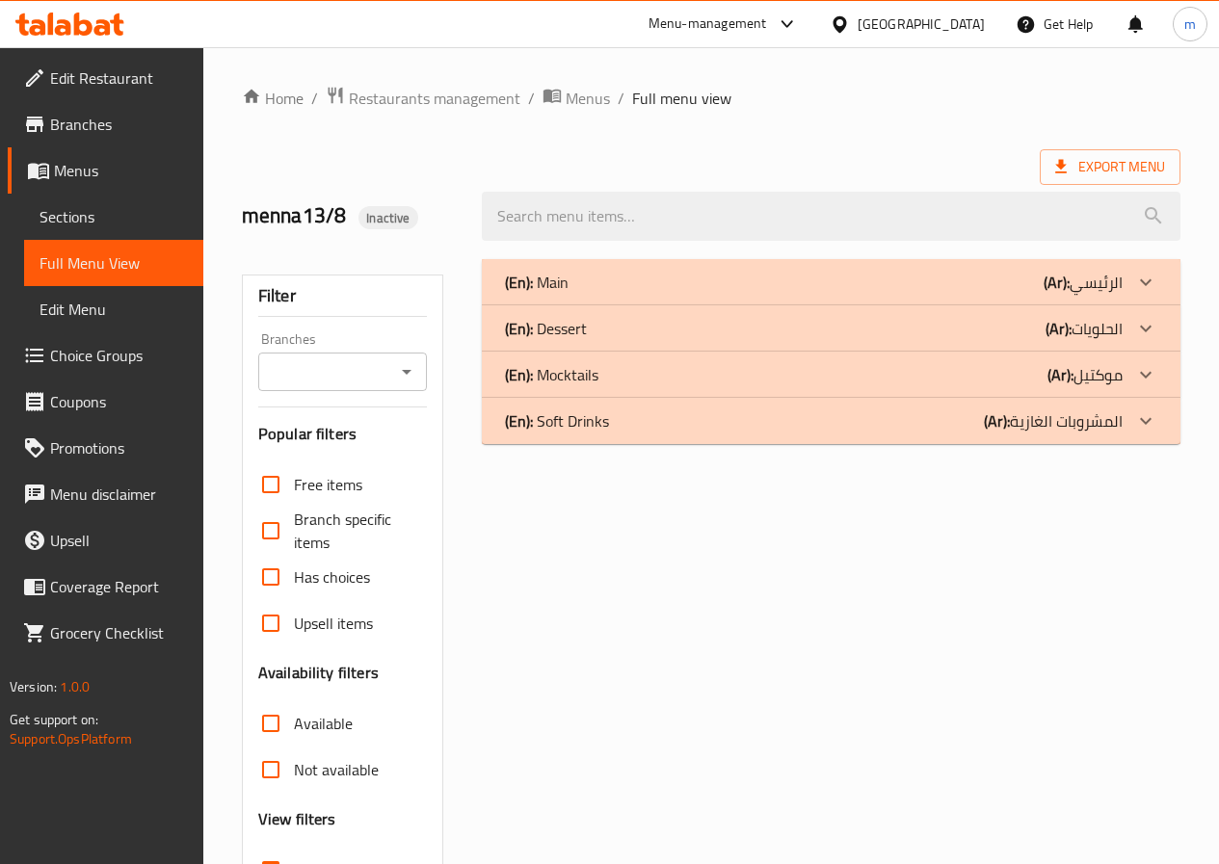
click at [1079, 281] on p "(Ar): الرئيسي" at bounding box center [1082, 282] width 79 height 23
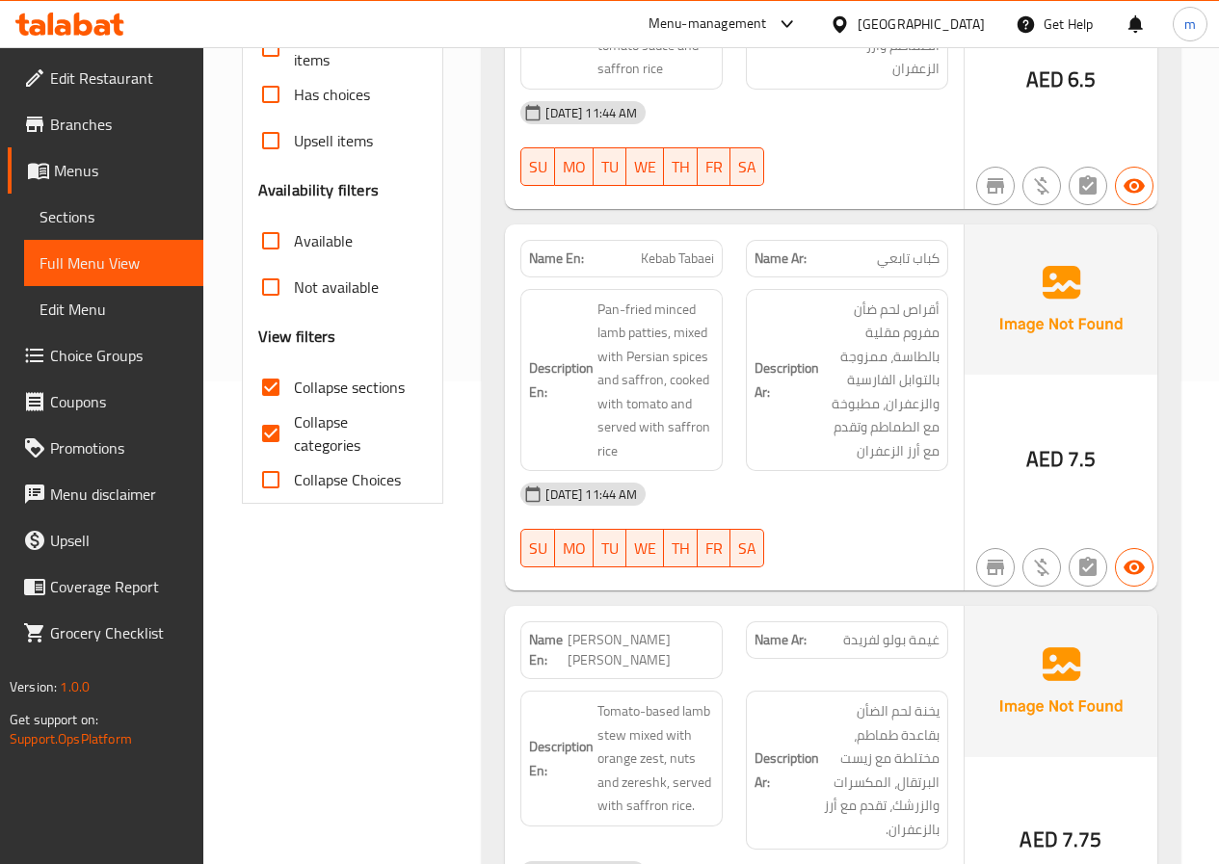
scroll to position [466, 0]
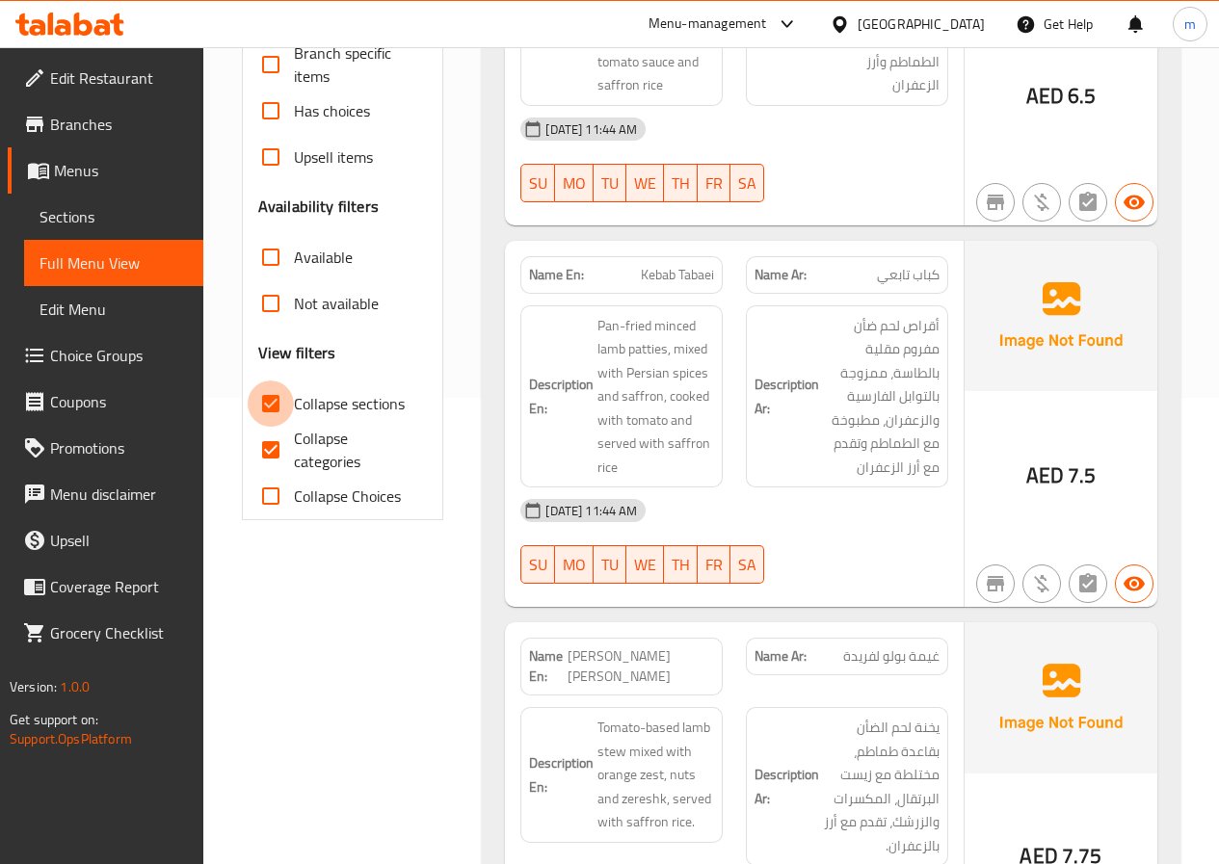
click at [268, 408] on input "Collapse sections" at bounding box center [271, 404] width 46 height 46
checkbox input "false"
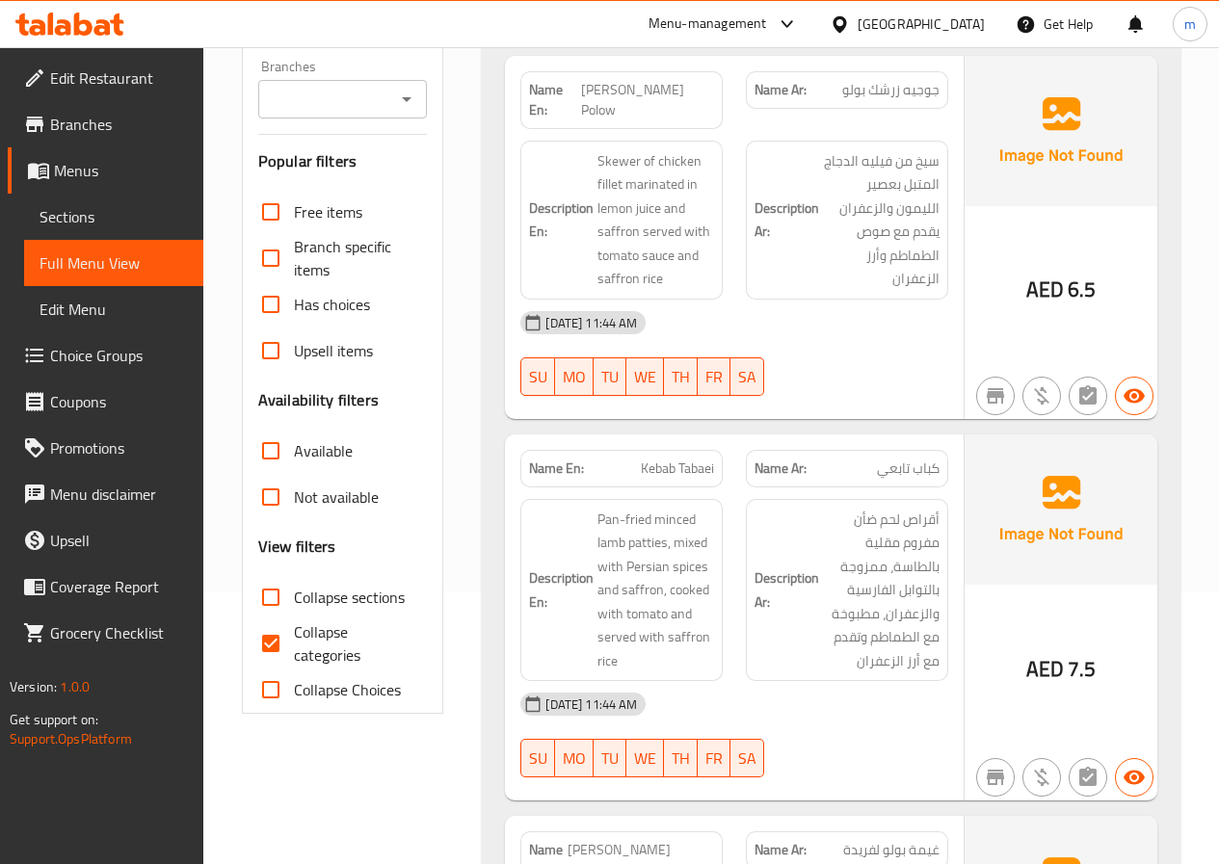
scroll to position [578, 0]
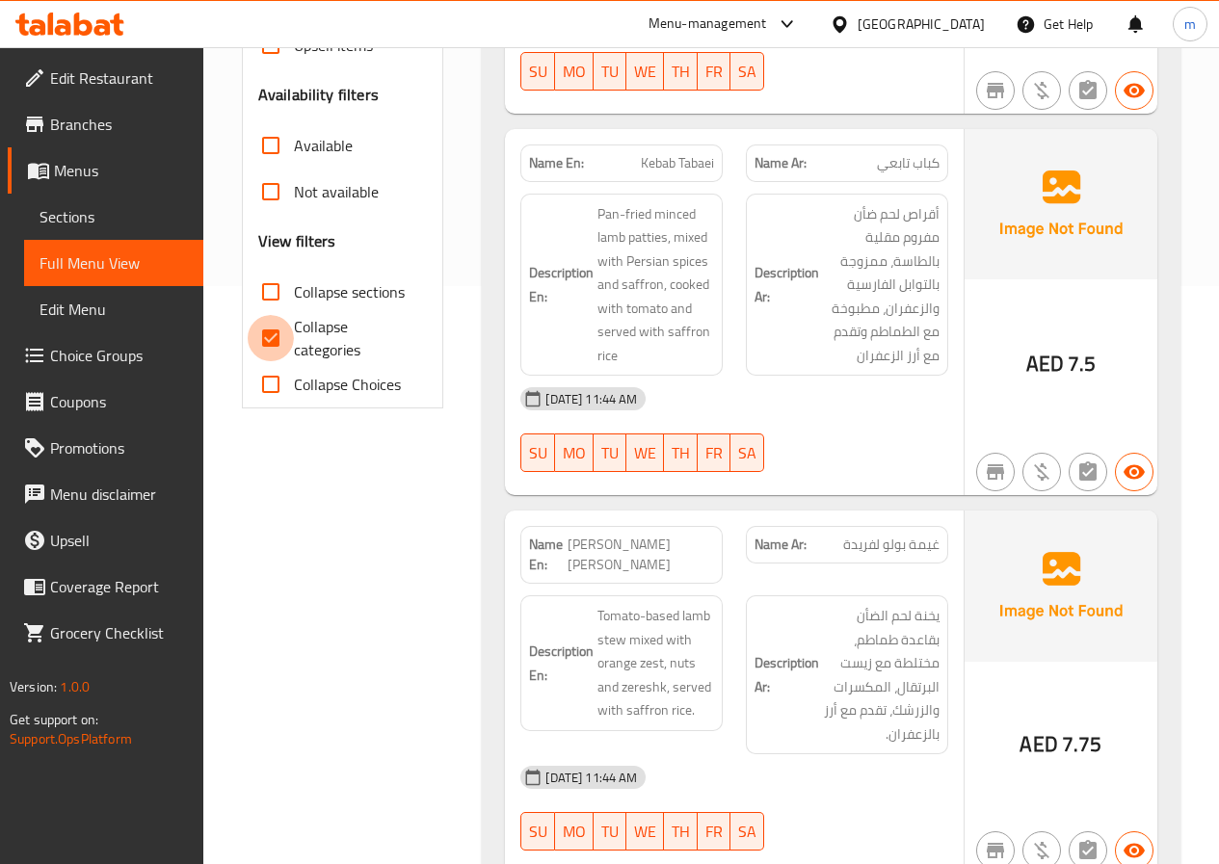
click at [281, 336] on input "Collapse categories" at bounding box center [271, 338] width 46 height 46
checkbox input "false"
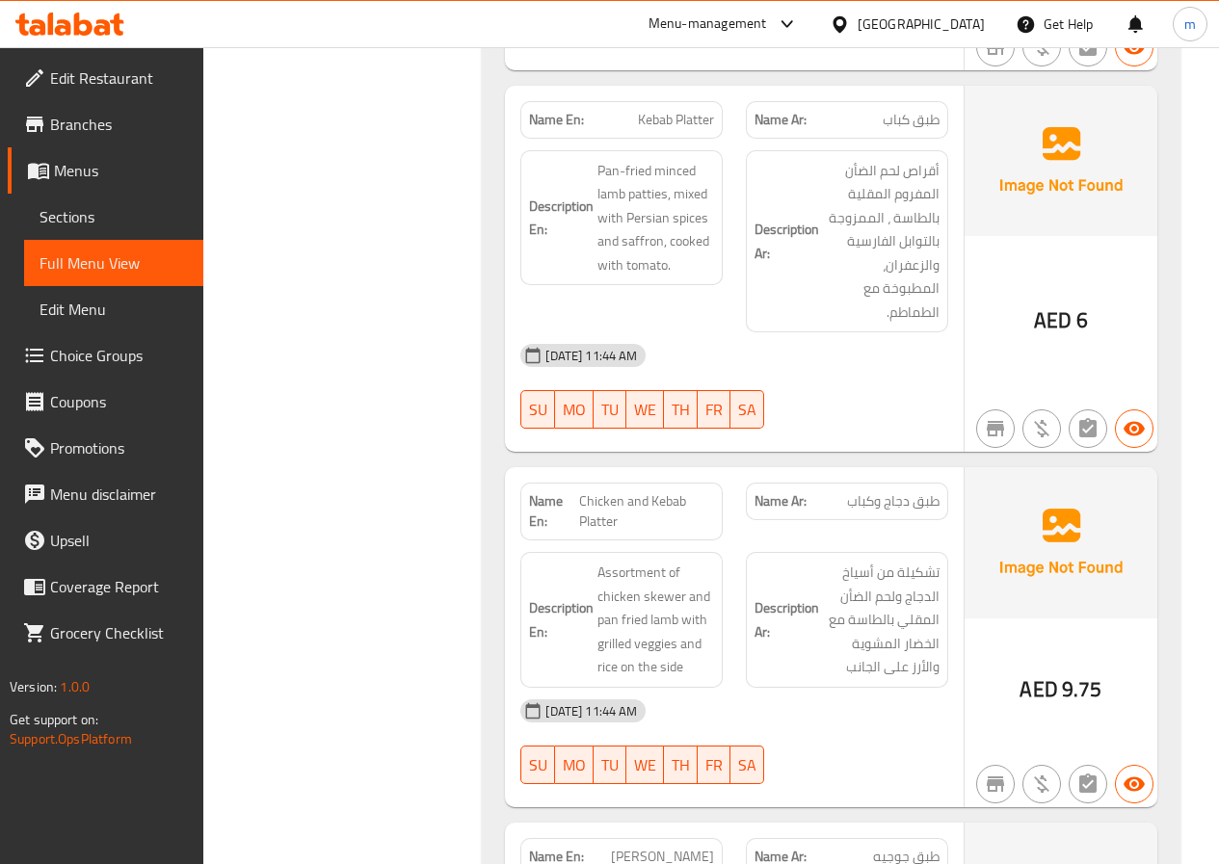
scroll to position [2697, 0]
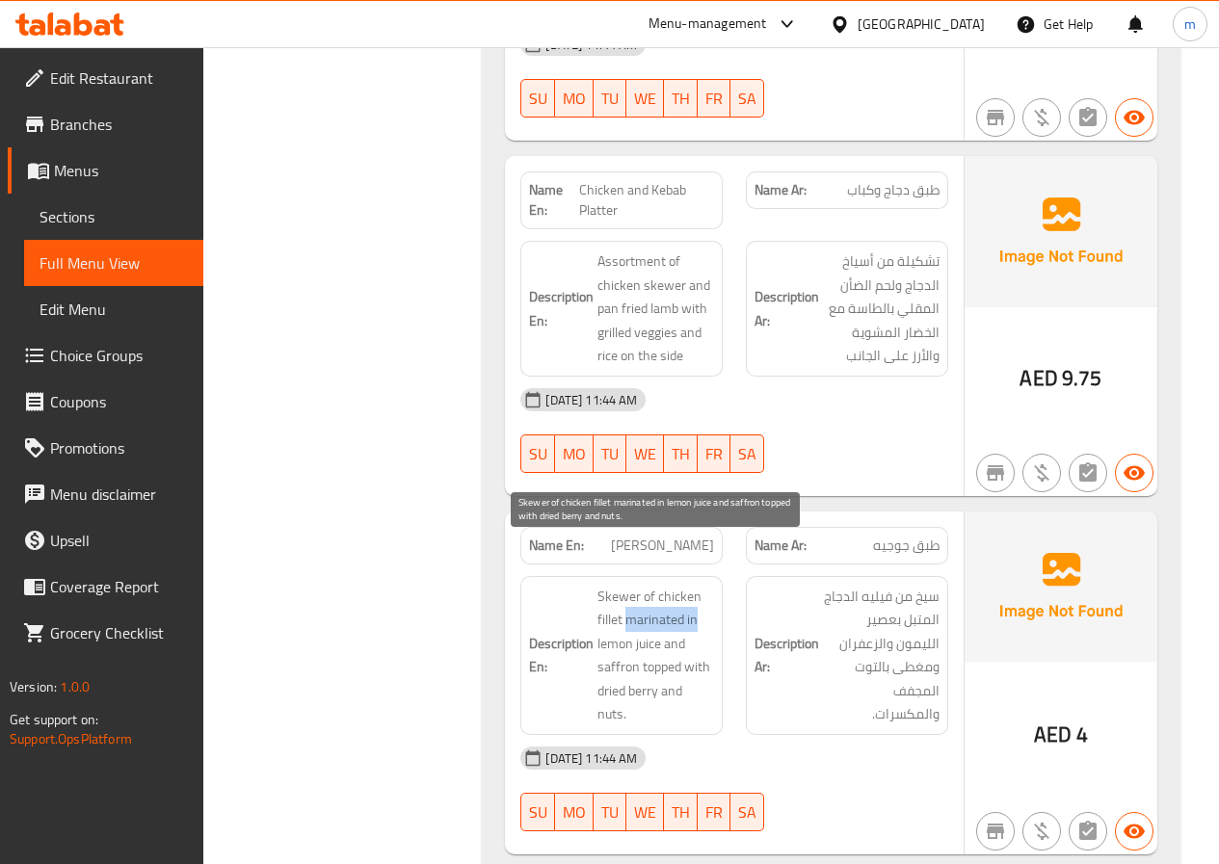
drag, startPoint x: 628, startPoint y: 581, endPoint x: 697, endPoint y: 571, distance: 70.0
click at [697, 585] on span "Skewer of chicken fillet marinated in lemon juice and saffron topped with dried…" at bounding box center [655, 656] width 117 height 142
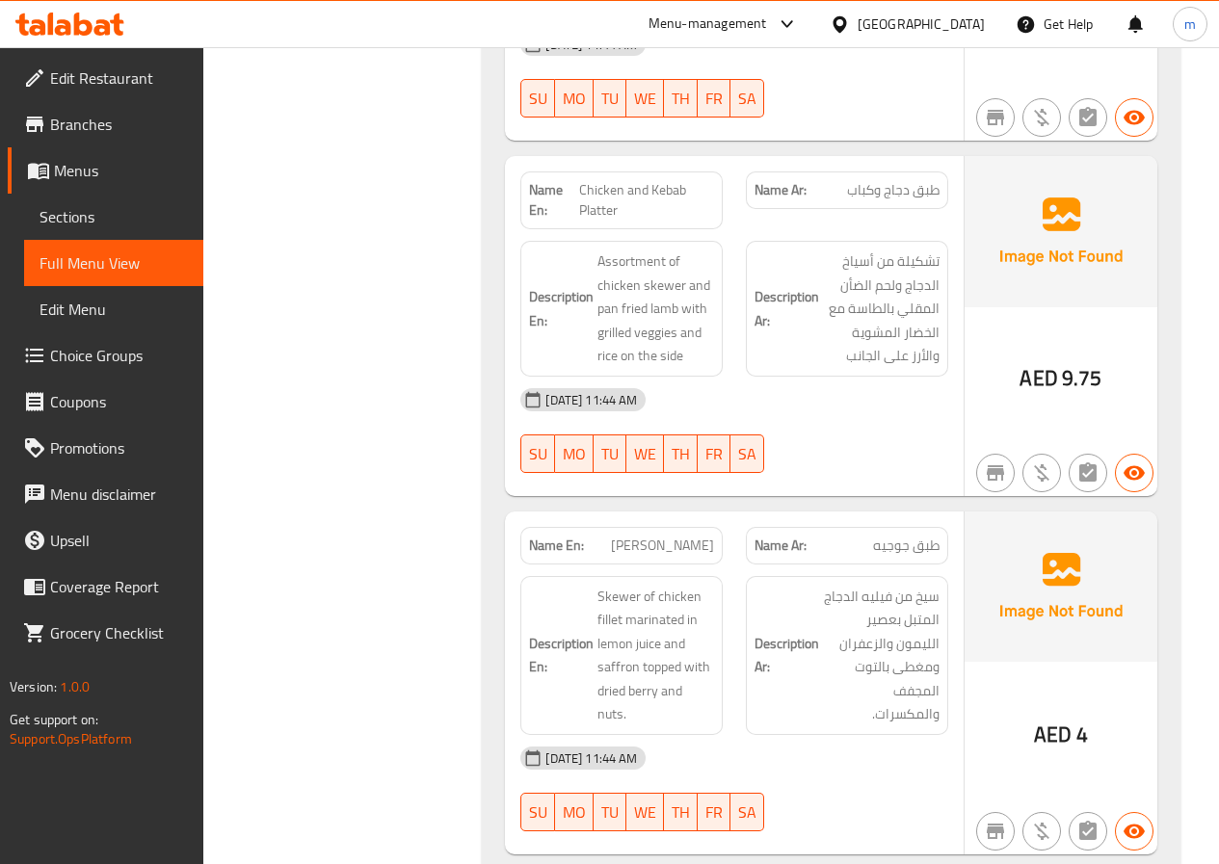
click at [643, 536] on p "Name En: Jojeh Platter" at bounding box center [621, 546] width 185 height 20
copy span "[PERSON_NAME]"
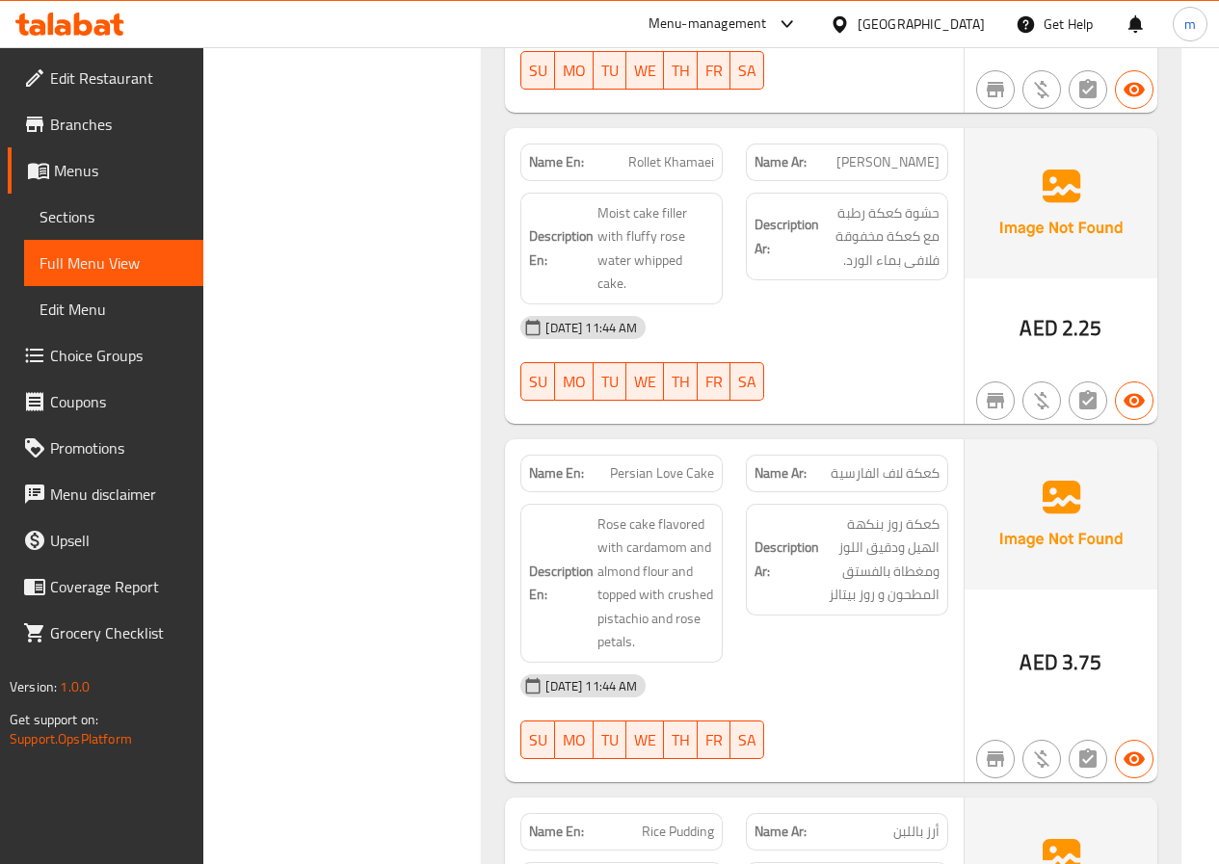
scroll to position [4817, 0]
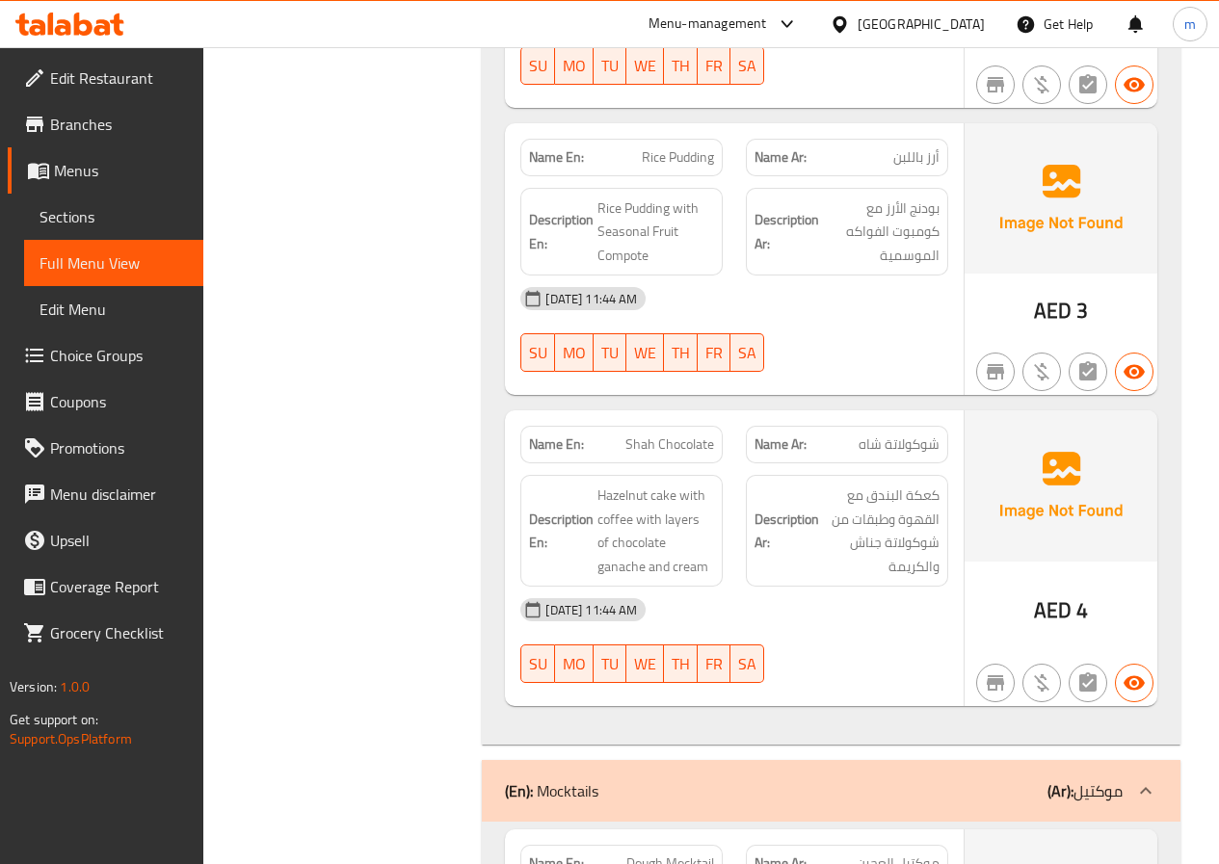
copy span "Shah Chocolate"
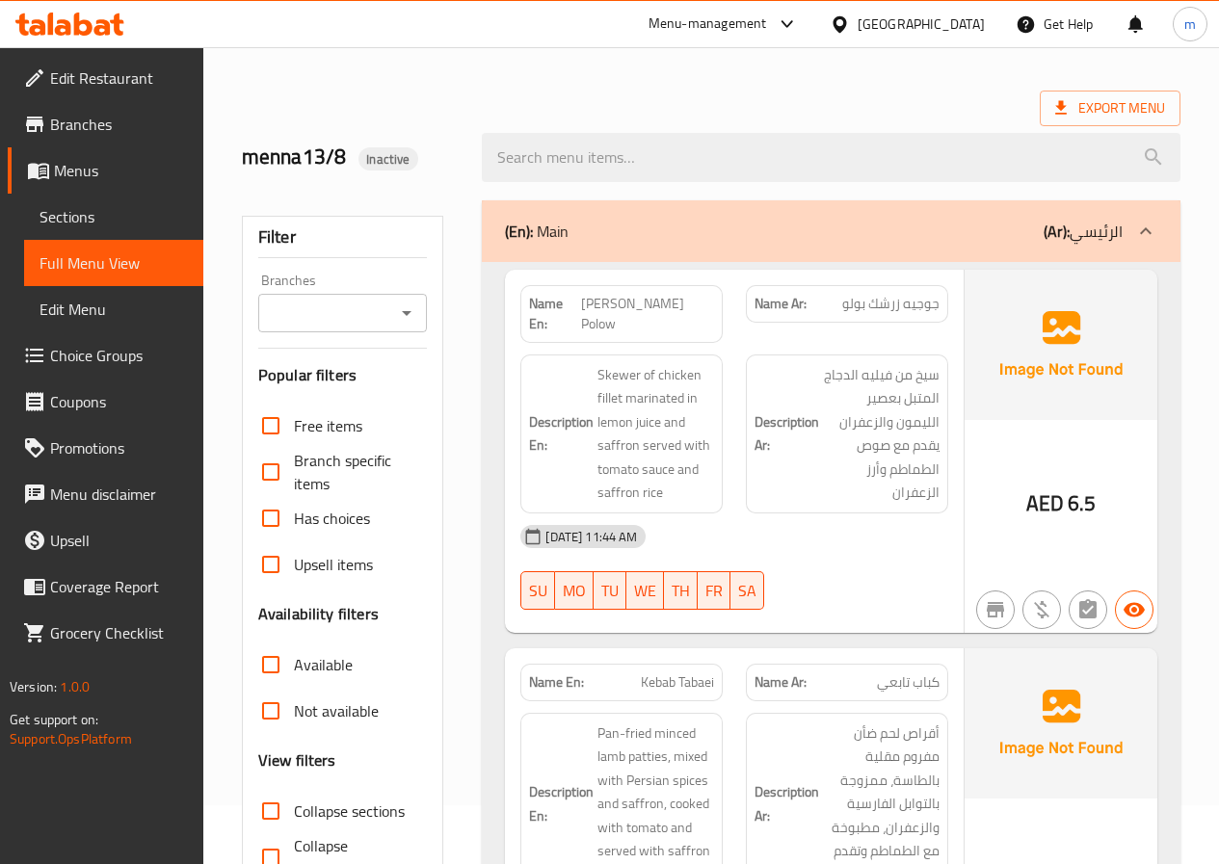
scroll to position [0, 0]
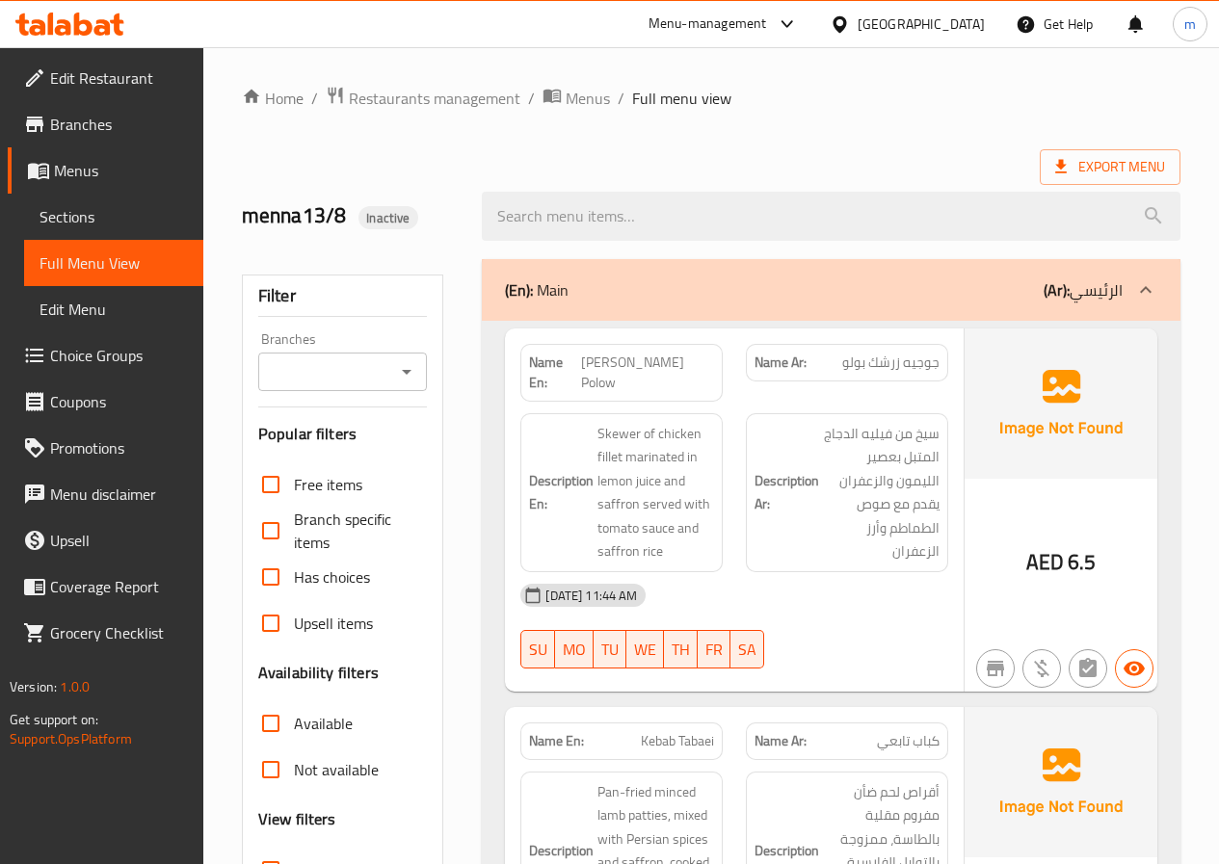
click at [819, 95] on ol "Home / Restaurants management / Menus / Full menu view" at bounding box center [711, 98] width 938 height 25
click at [134, 223] on span "Sections" at bounding box center [113, 216] width 148 height 23
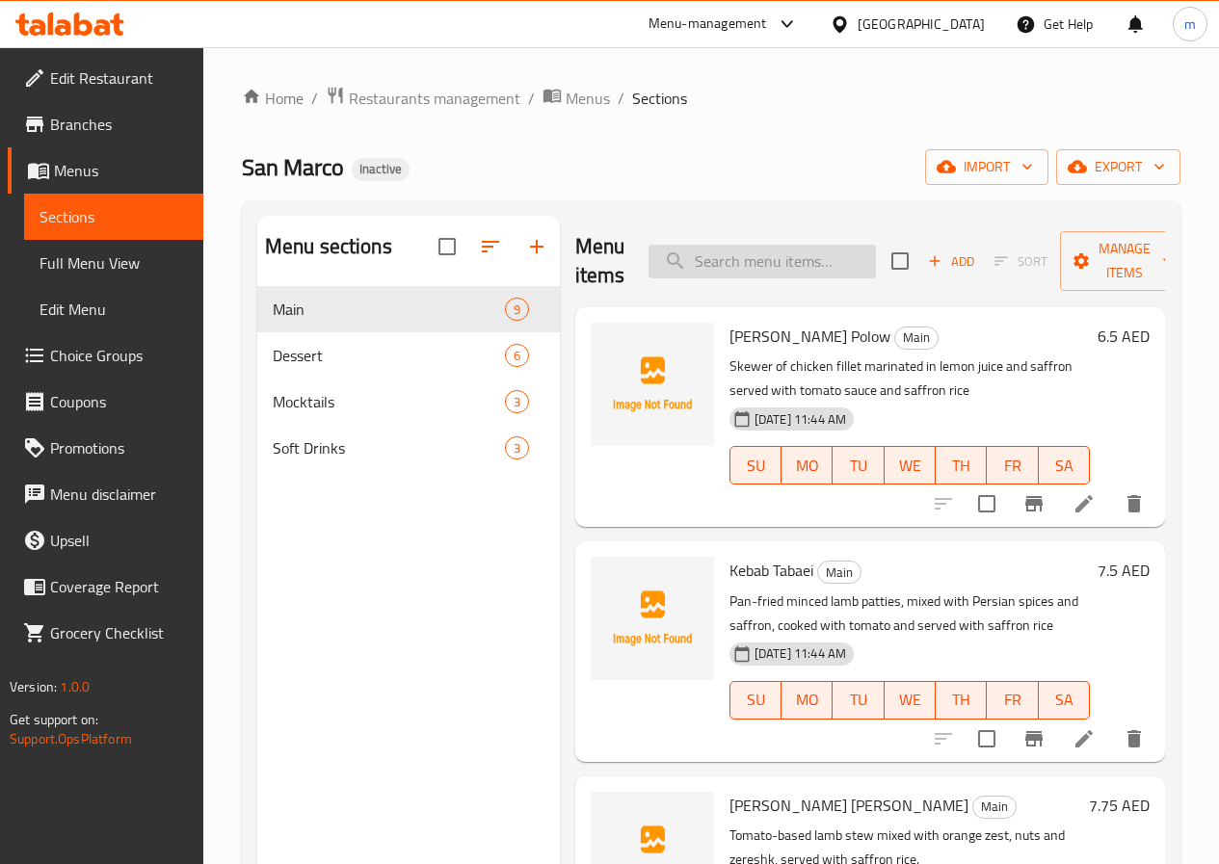
click at [751, 265] on input "search" at bounding box center [761, 262] width 227 height 34
click at [742, 257] on input "search" at bounding box center [761, 262] width 227 height 34
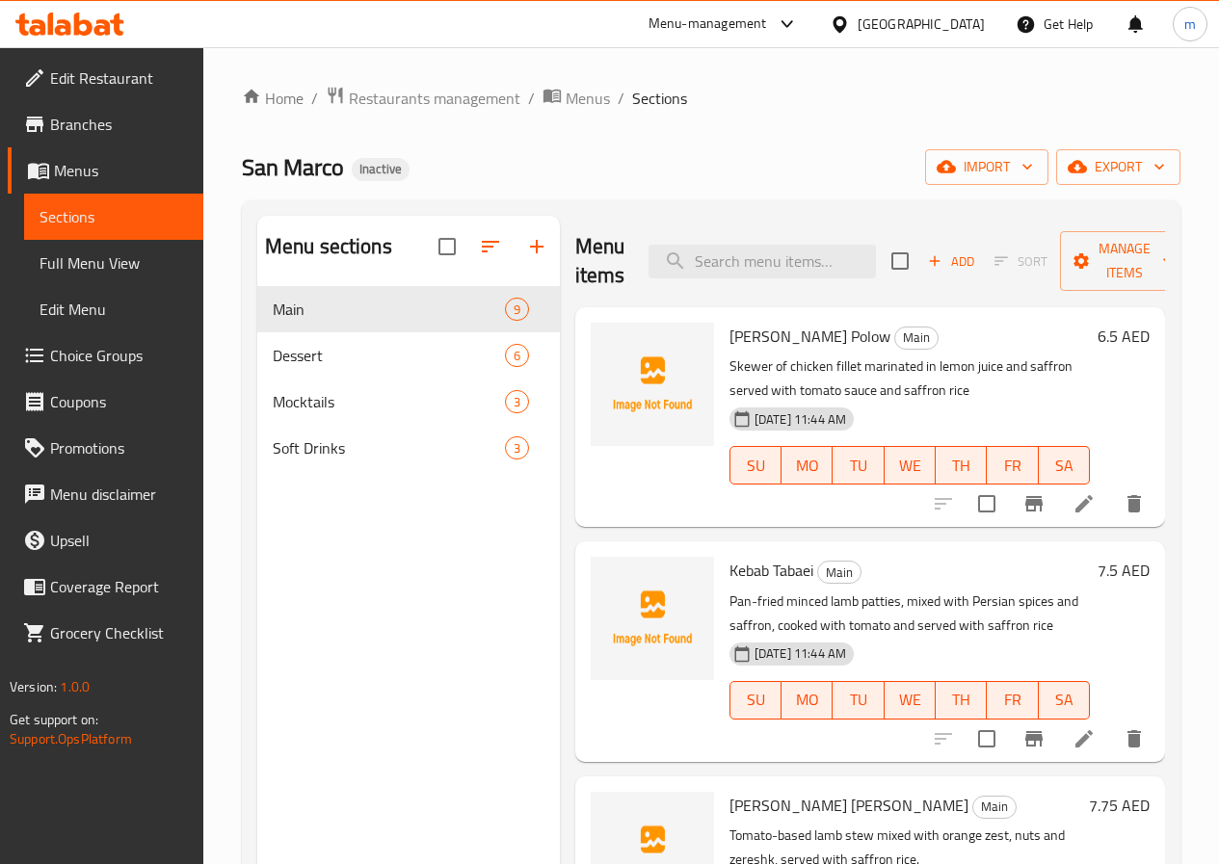
click at [841, 121] on div "Home / Restaurants management / Menus / Sections San Marco Inactive import expo…" at bounding box center [711, 591] width 938 height 1010
click at [758, 261] on input "search" at bounding box center [761, 262] width 227 height 34
paste input "Shah Chocolate"
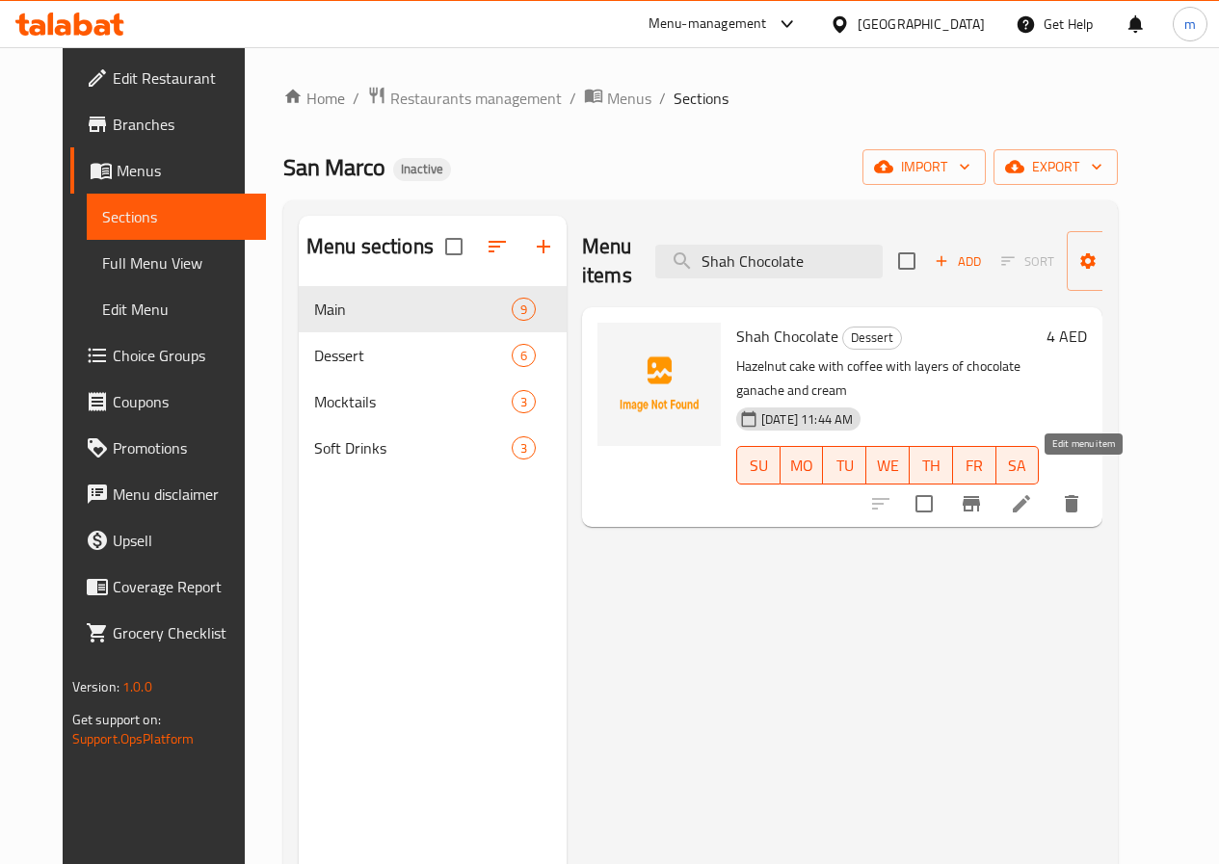
type input "Shah Chocolate"
click at [1033, 492] on icon at bounding box center [1021, 503] width 23 height 23
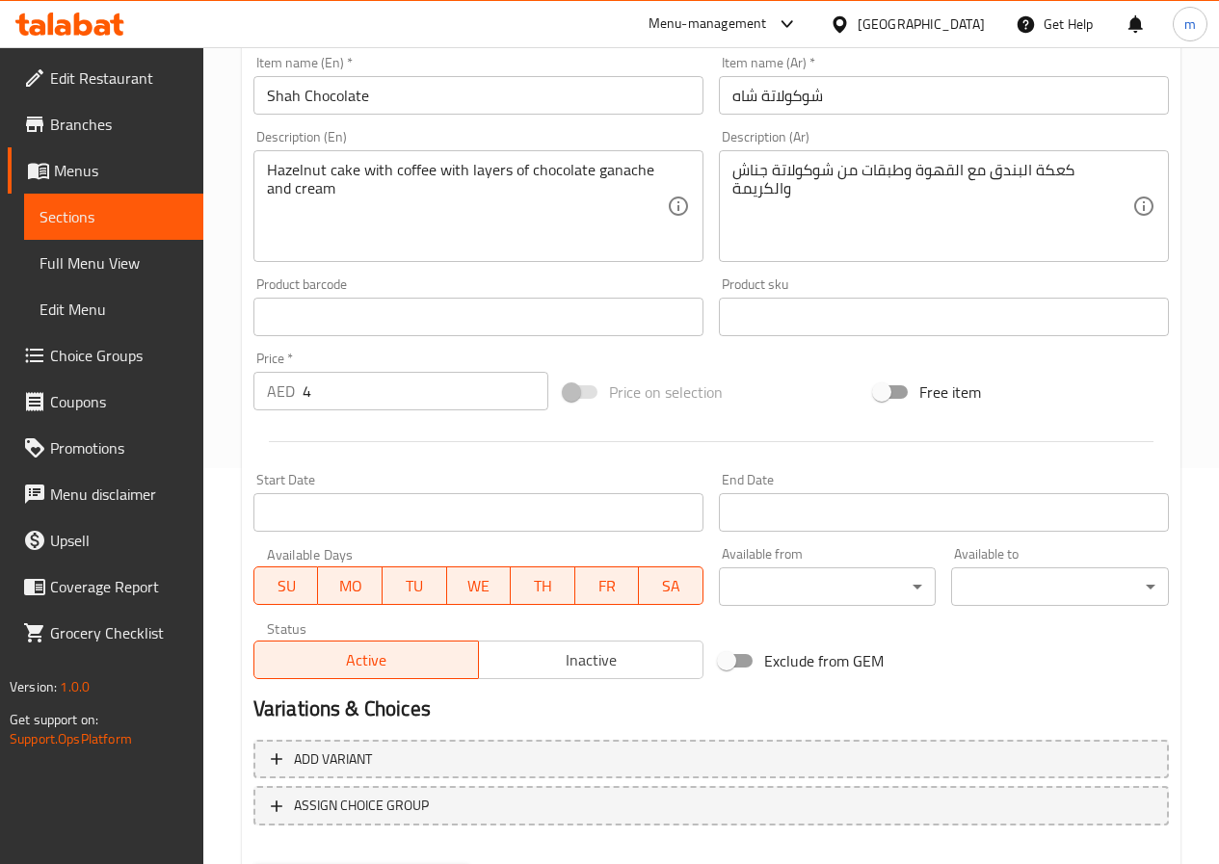
scroll to position [497, 0]
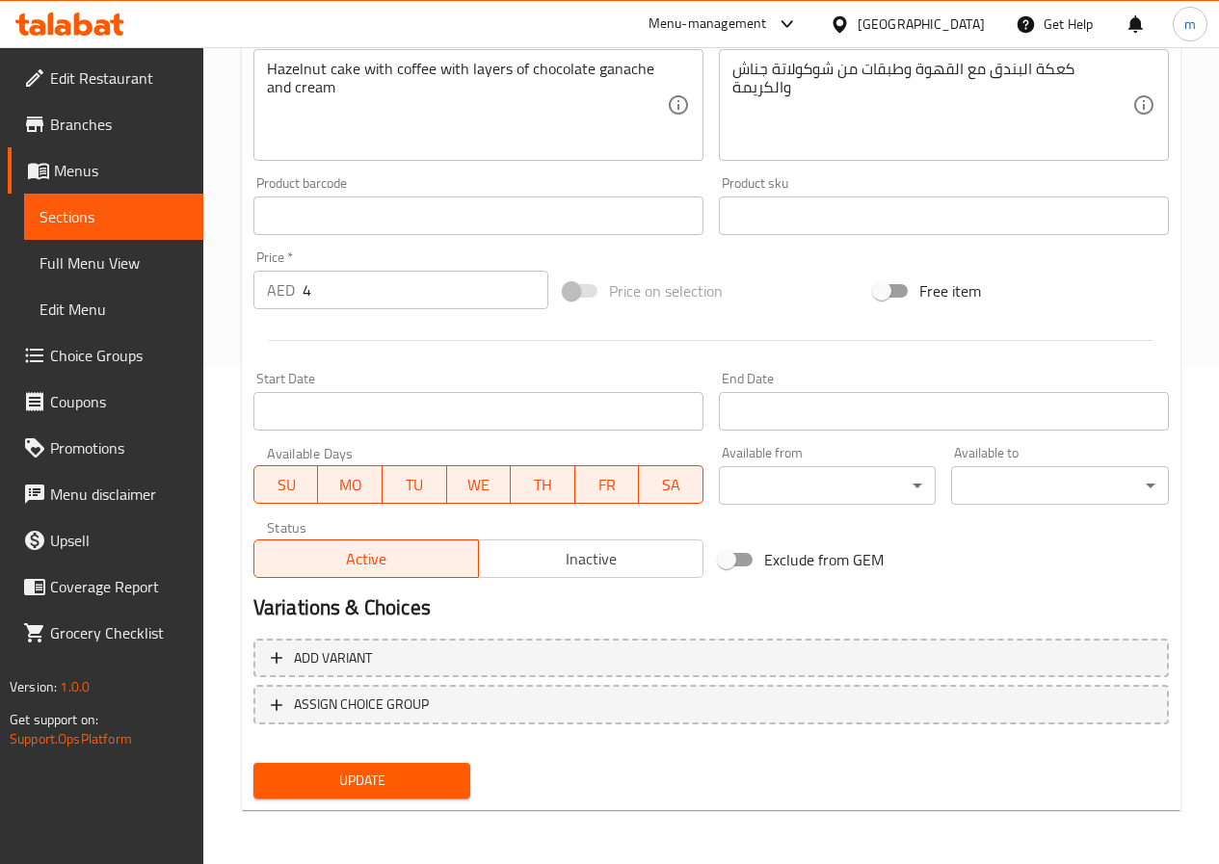
click at [95, 221] on span "Sections" at bounding box center [113, 216] width 148 height 23
